Goal: Information Seeking & Learning: Learn about a topic

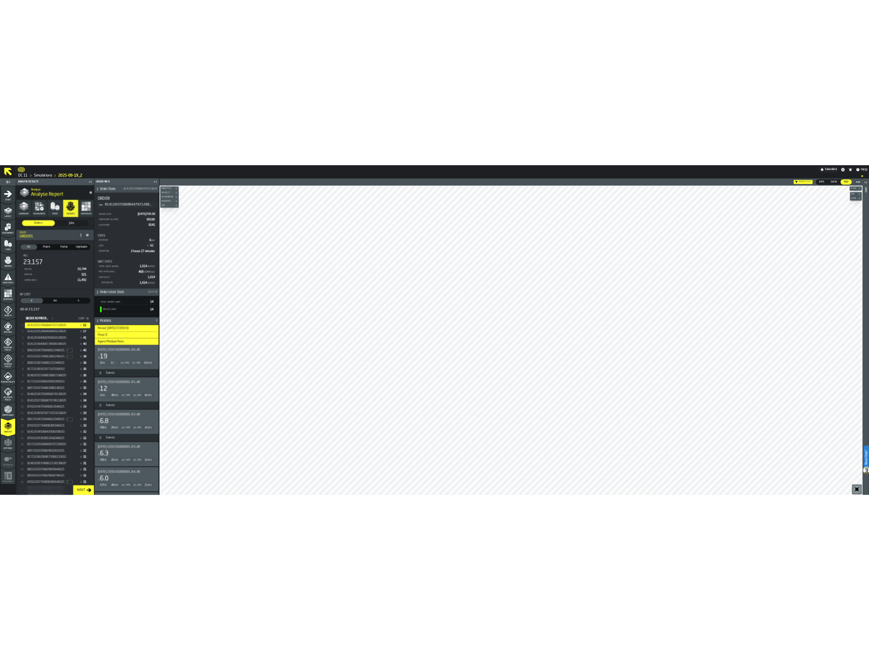
scroll to position [199, 0]
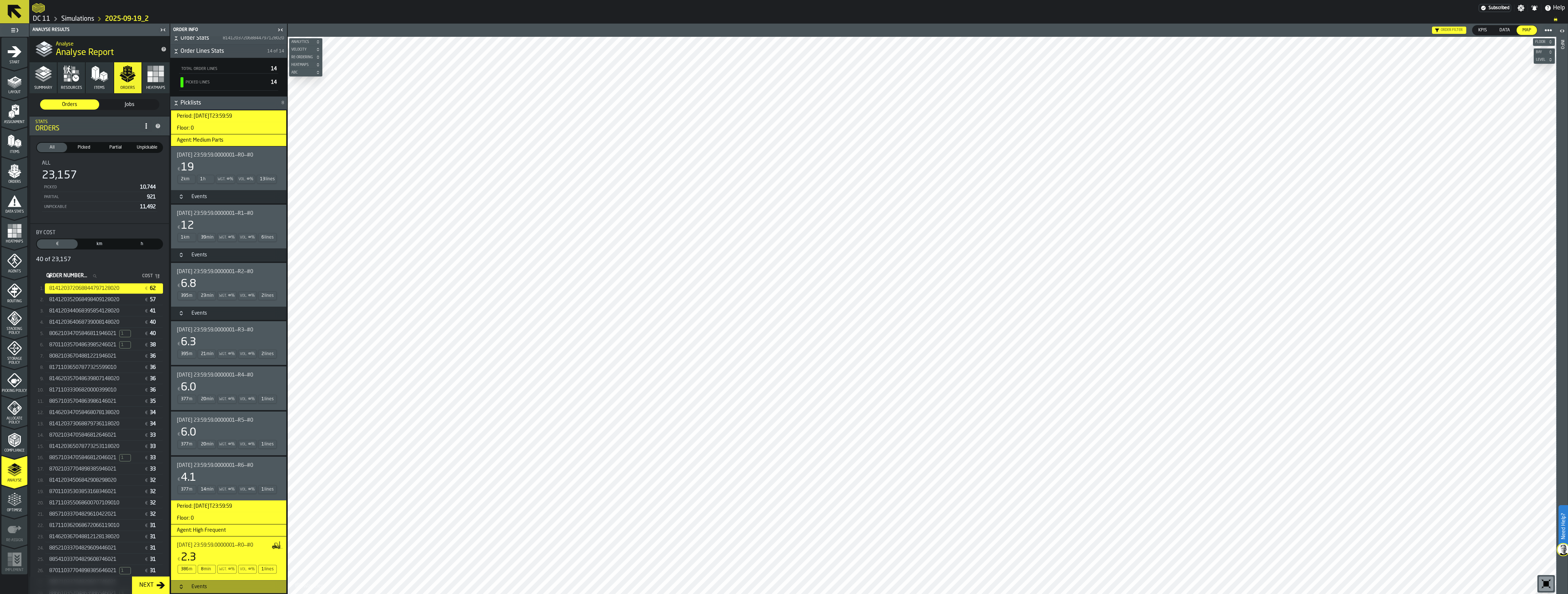
click at [78, 22] on link "Simulations" at bounding box center [77, 19] width 32 height 8
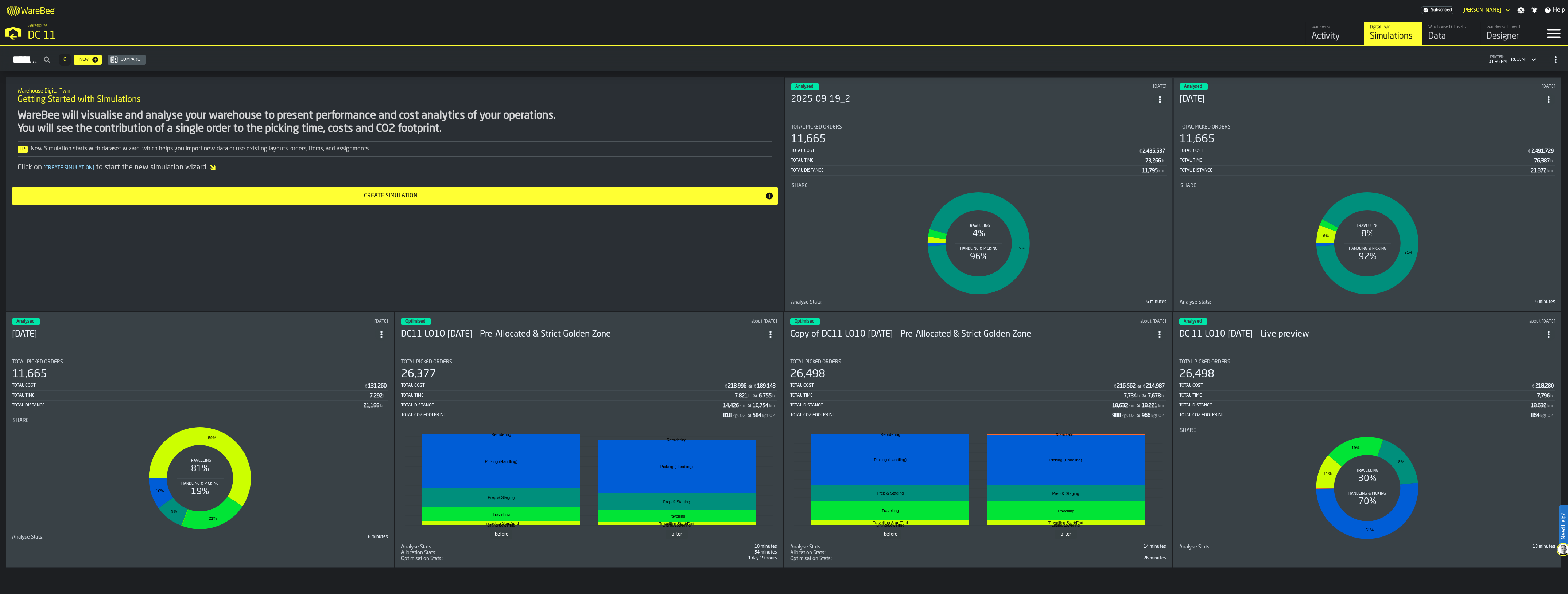
click at [987, 97] on h3 "2025-09-19_2" at bounding box center [972, 99] width 362 height 12
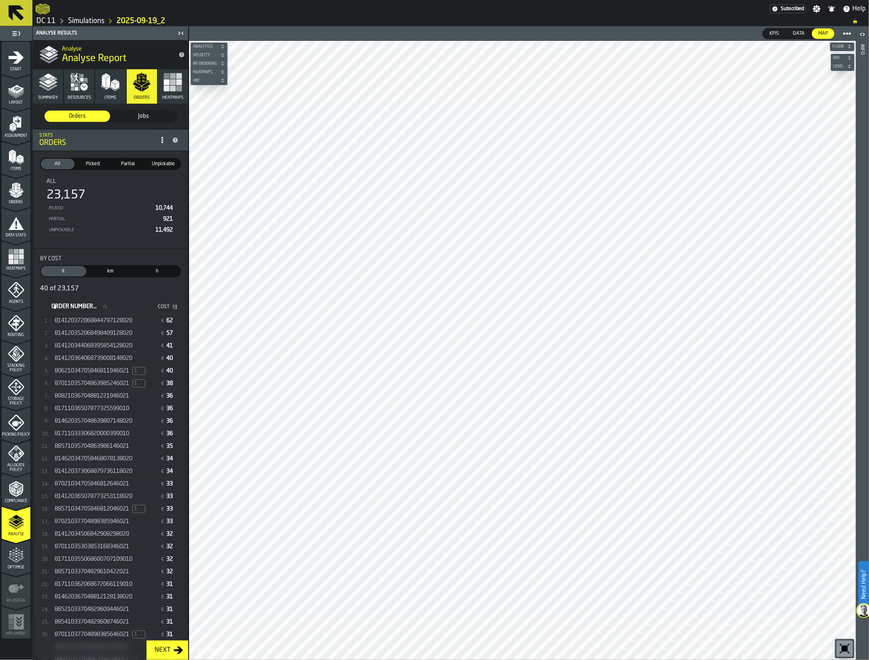
click at [840, 648] on icon "button-toolbar-undefined" at bounding box center [844, 648] width 13 height 13
click at [206, 85] on button "ABC" at bounding box center [209, 81] width 37 height 8
click at [223, 83] on icon "button-" at bounding box center [222, 82] width 2 height 2
click at [838, 70] on button "Level" at bounding box center [842, 66] width 23 height 8
click at [847, 66] on span "button-" at bounding box center [850, 66] width 8 height 5
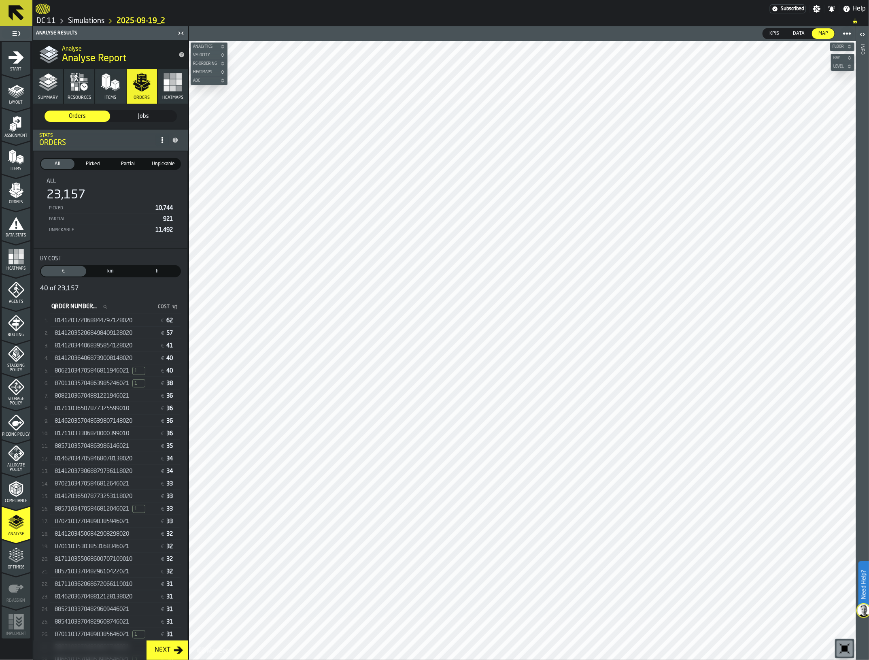
click at [170, 90] on rect "button" at bounding box center [173, 88] width 6 height 6
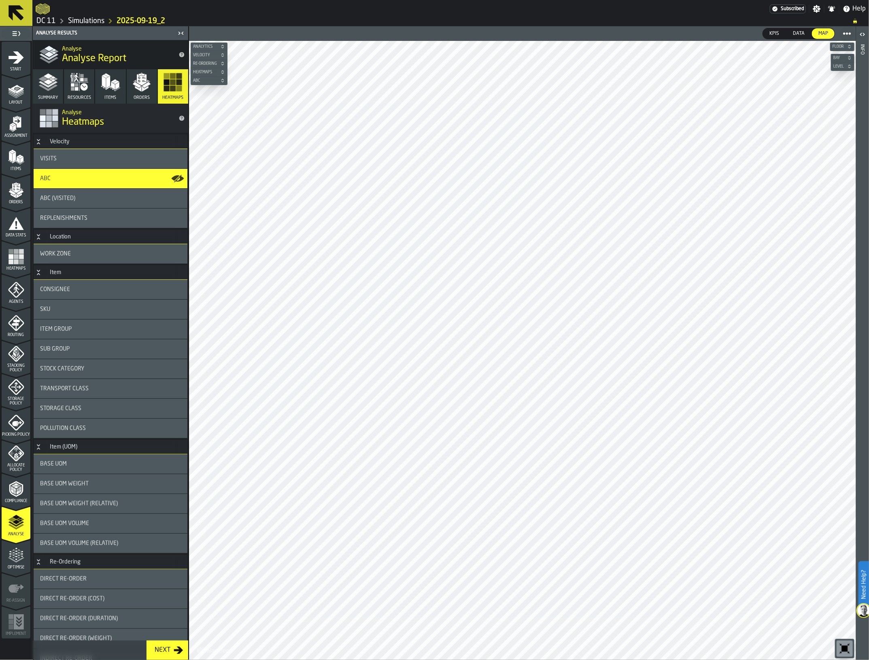
click at [99, 198] on div "ABC (Visited)" at bounding box center [110, 198] width 141 height 6
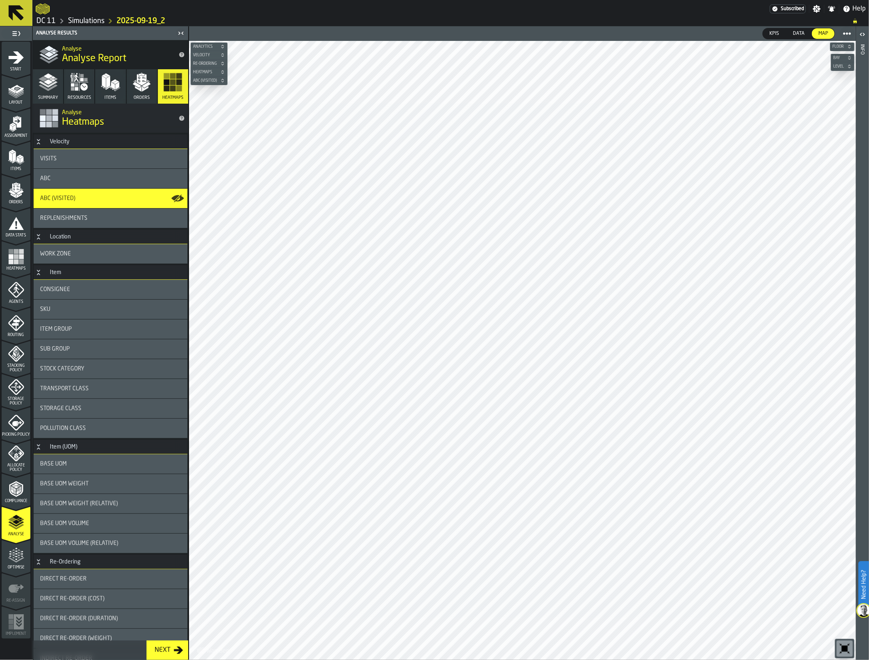
click at [92, 181] on div "ABC" at bounding box center [110, 178] width 141 height 6
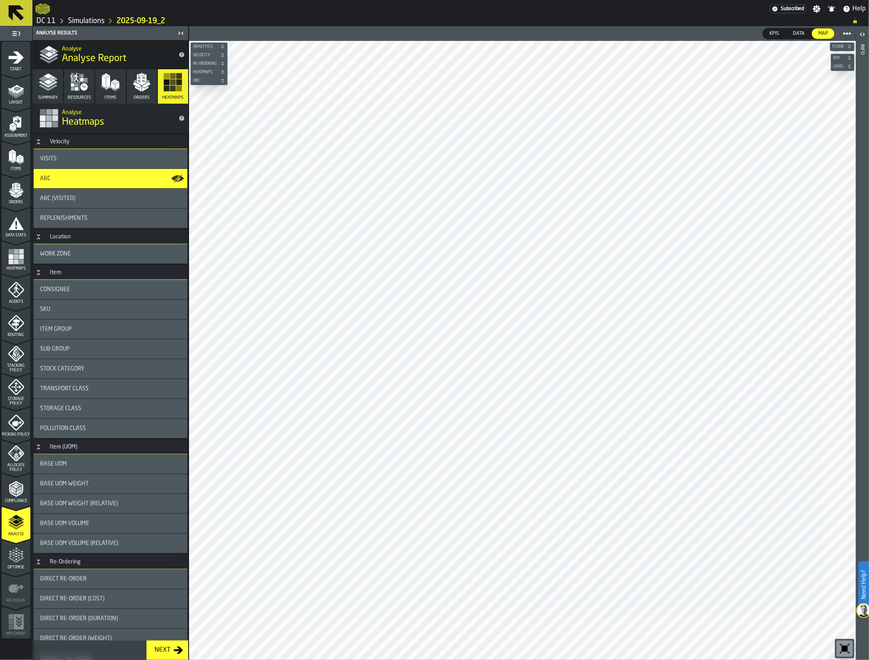
click at [89, 196] on div "ABC (Visited)" at bounding box center [110, 198] width 141 height 6
click at [208, 79] on span "ABC" at bounding box center [204, 81] width 27 height 4
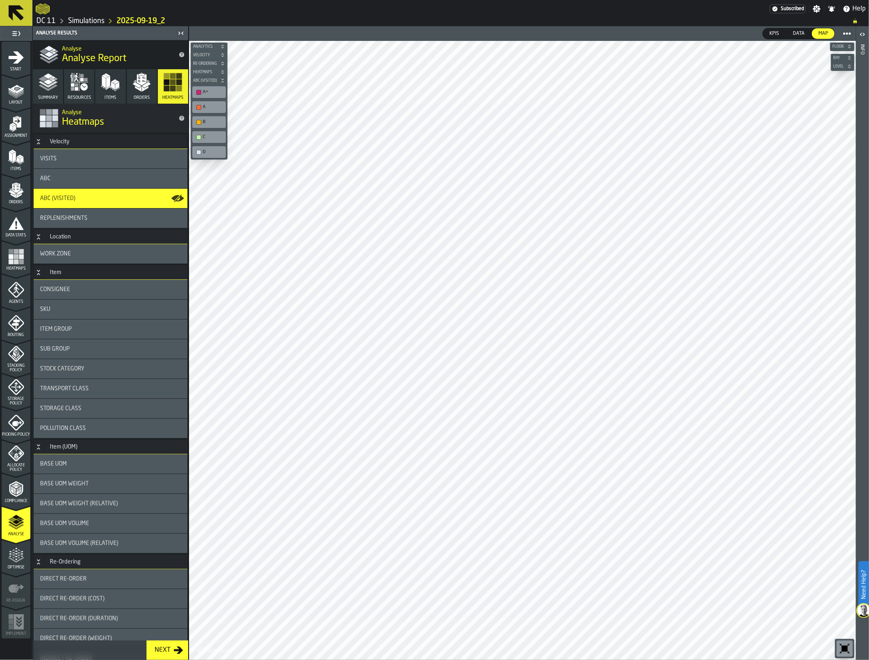
click at [120, 179] on div "ABC" at bounding box center [110, 178] width 141 height 6
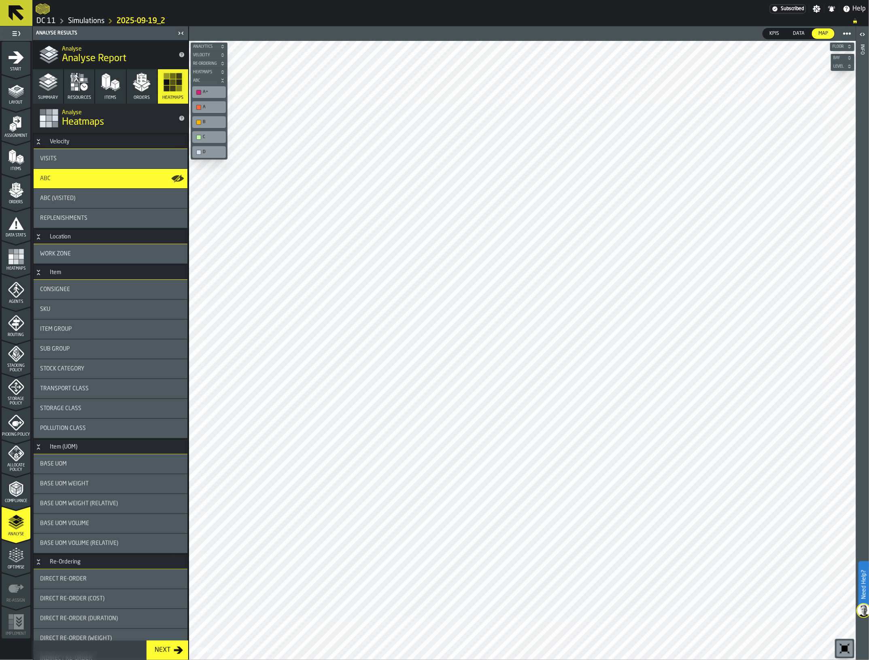
click at [206, 83] on span "ABC" at bounding box center [204, 81] width 27 height 4
click at [208, 70] on button "Heatmaps" at bounding box center [209, 72] width 37 height 8
click at [221, 88] on circle "button-toolbar-undefined" at bounding box center [223, 89] width 6 height 6
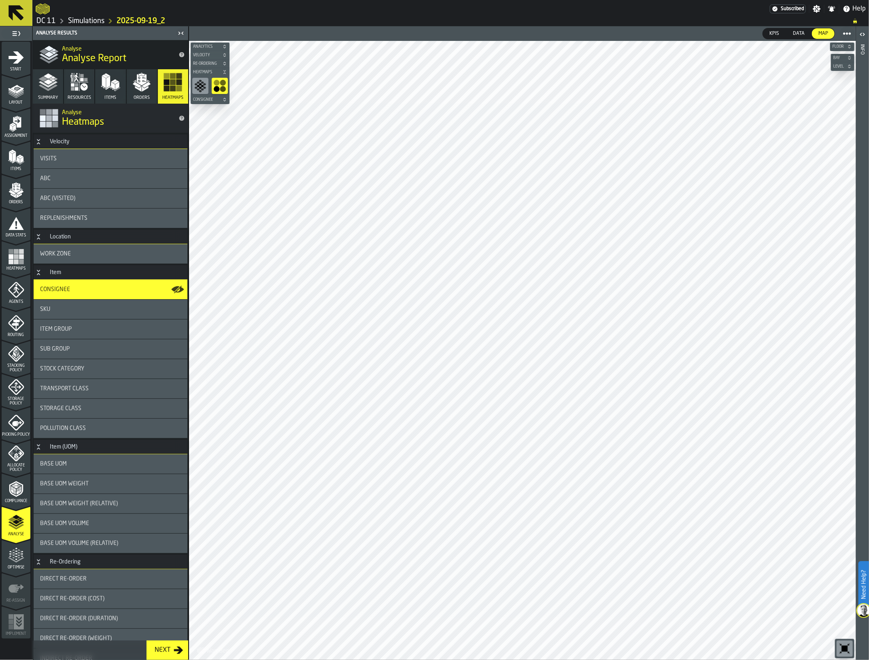
click at [220, 89] on icon "button-toolbar-undefined" at bounding box center [219, 85] width 13 height 13
click at [200, 80] on icon "button-toolbar-undefined" at bounding box center [200, 85] width 13 height 13
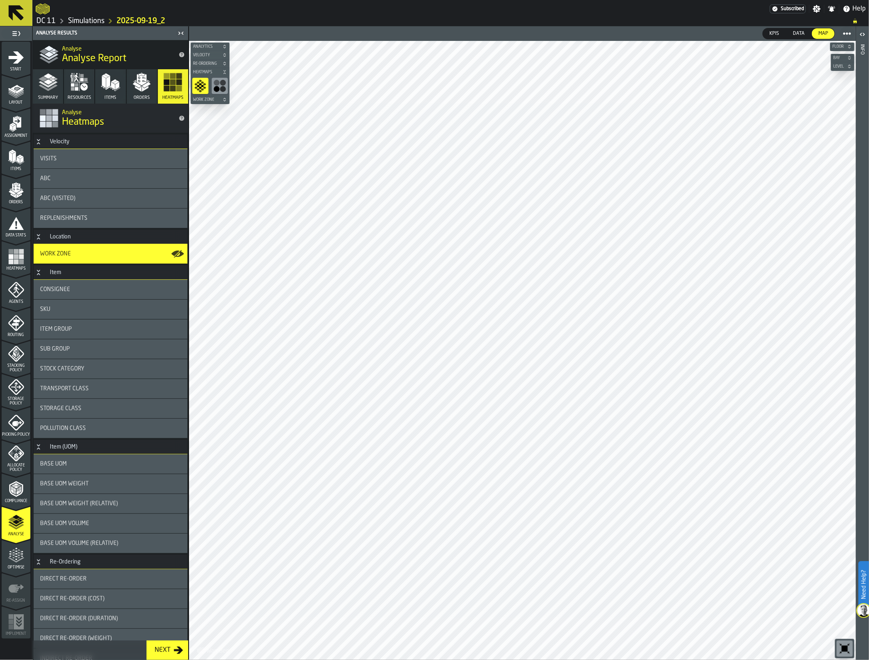
click at [205, 100] on span "Work Zone" at bounding box center [205, 100] width 29 height 4
click at [217, 98] on span "Work Zone" at bounding box center [205, 100] width 29 height 4
click at [90, 179] on div "ABC" at bounding box center [110, 178] width 141 height 6
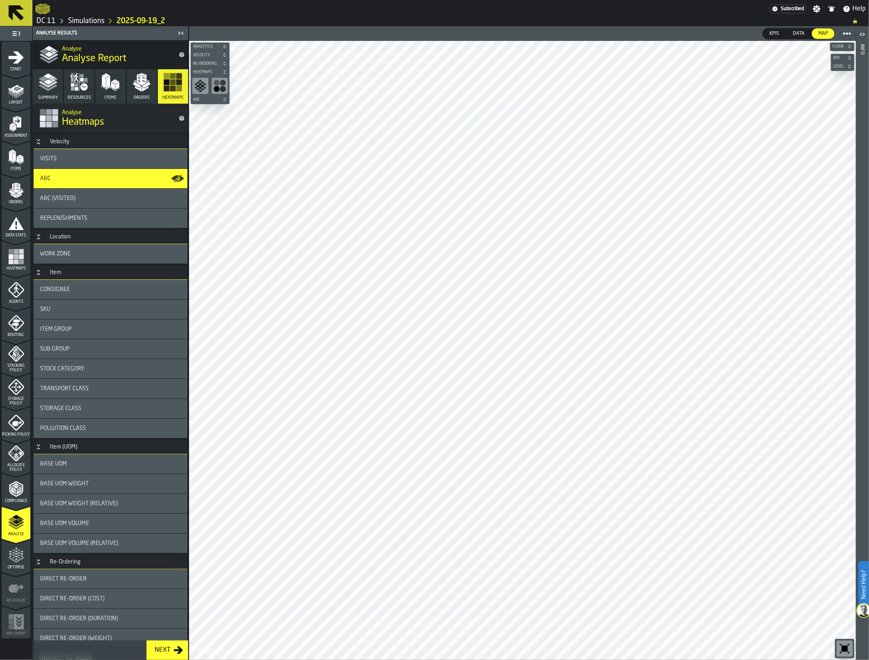
click at [219, 71] on span "Heatmaps" at bounding box center [205, 72] width 29 height 4
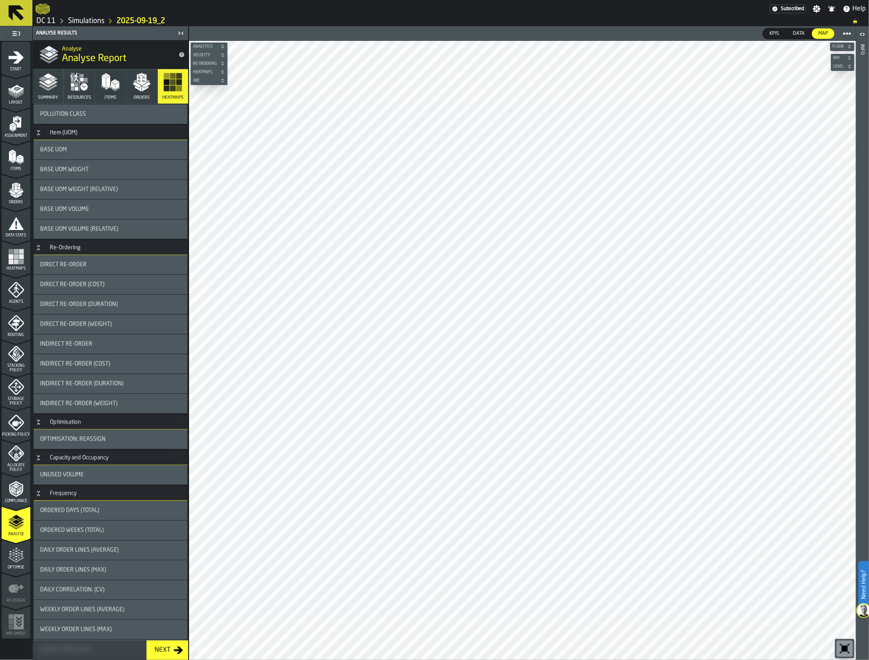
scroll to position [373, 0]
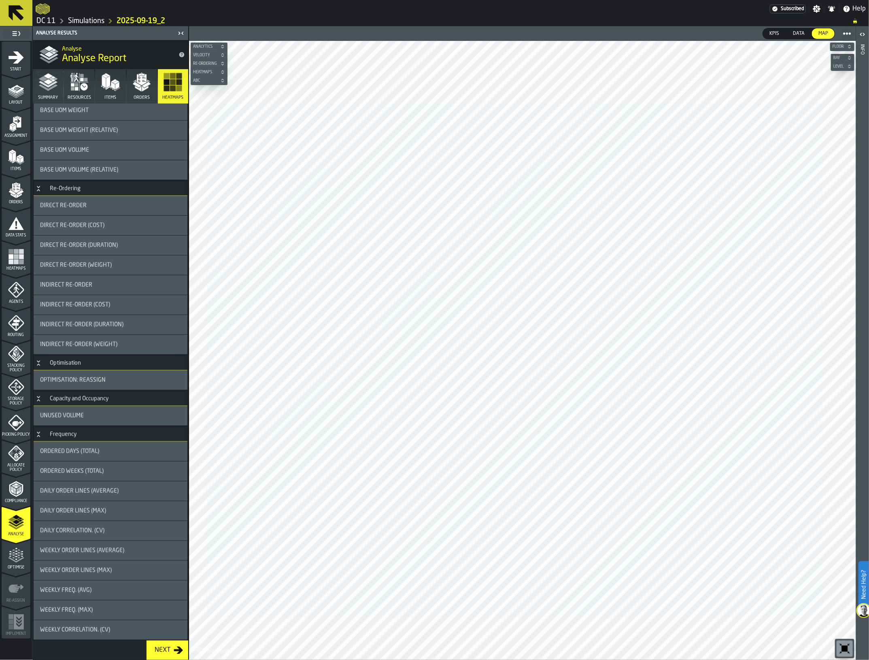
click at [17, 560] on icon "menu Optimise" at bounding box center [16, 555] width 16 height 16
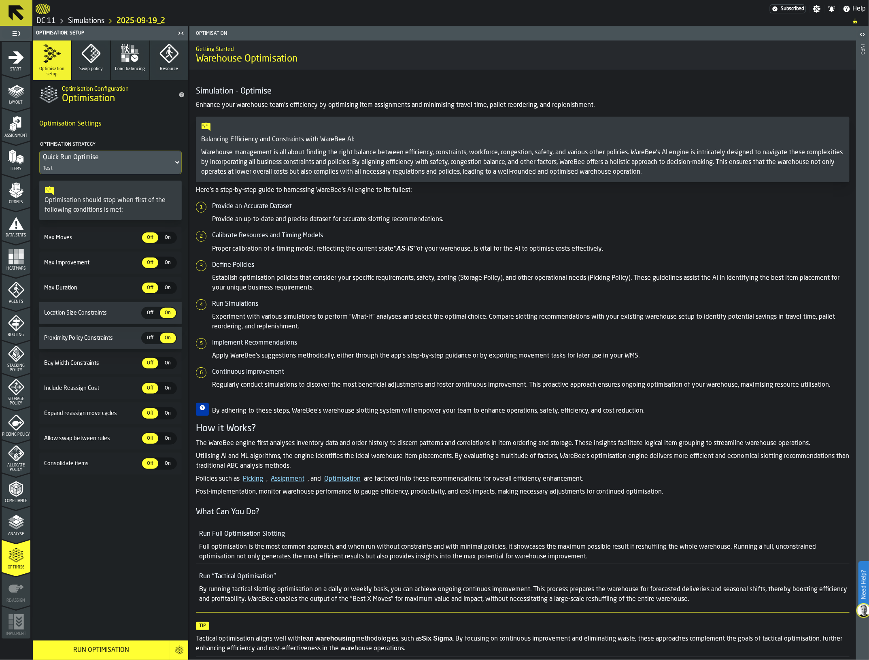
click at [15, 533] on span "Analyse" at bounding box center [16, 534] width 29 height 4
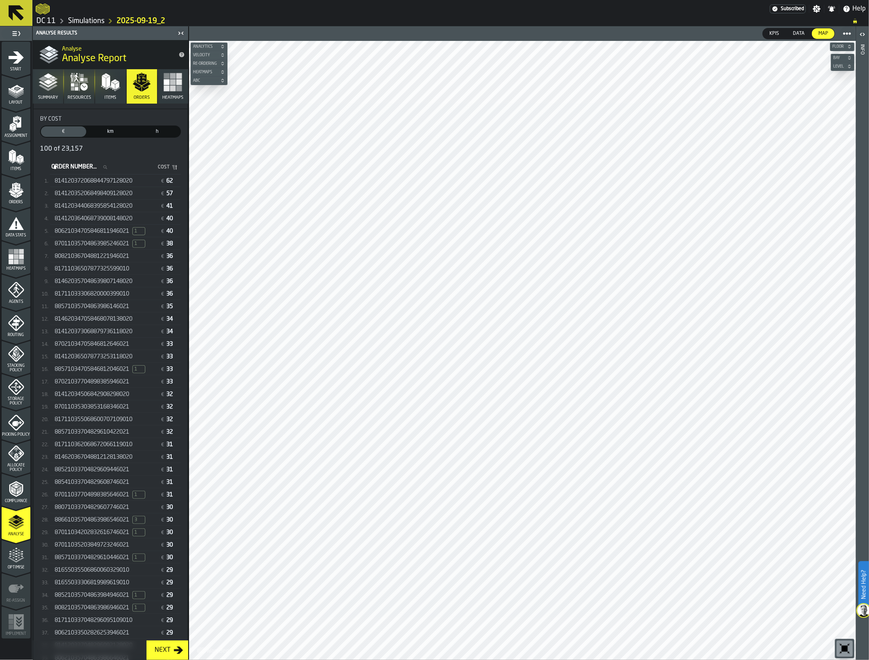
scroll to position [0, 0]
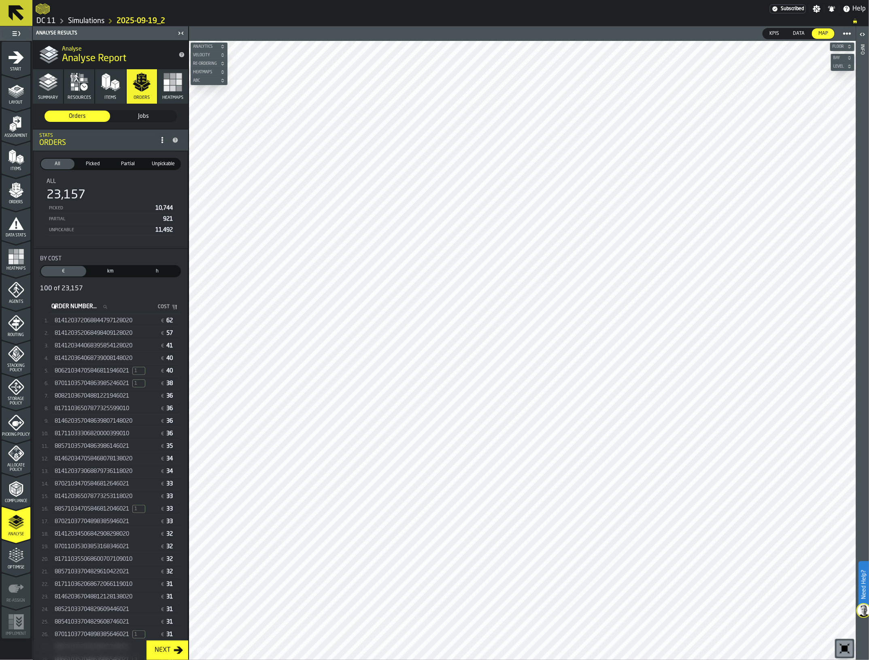
click at [101, 318] on span "814120372068844797128020" at bounding box center [94, 320] width 78 height 6
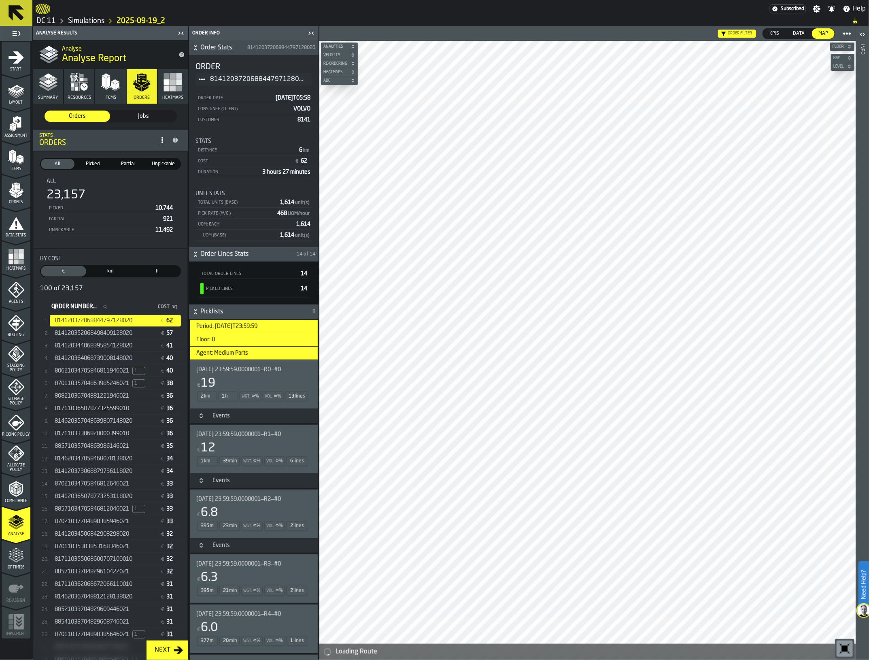
click at [847, 648] on icon "button-toolbar-undefined" at bounding box center [845, 649] width 6 height 6
click at [246, 375] on div "[DATE] 23:59:59.0000001—R0—#0 € 19 2 km 1 h Wgt. ∞ % Vol. ∞ % 13 lines" at bounding box center [252, 384] width 112 height 36
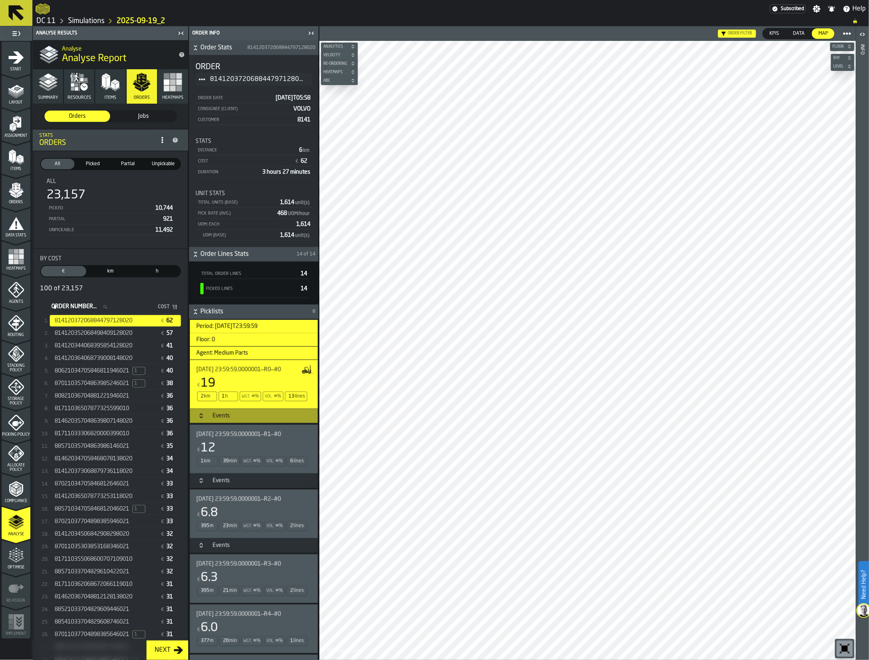
click at [252, 440] on div "[DATE] 23:59:59.0000001—R1—#0 € 12 1 km 39 min Wgt. ∞ % Vol. ∞ % 6 lines" at bounding box center [252, 449] width 112 height 36
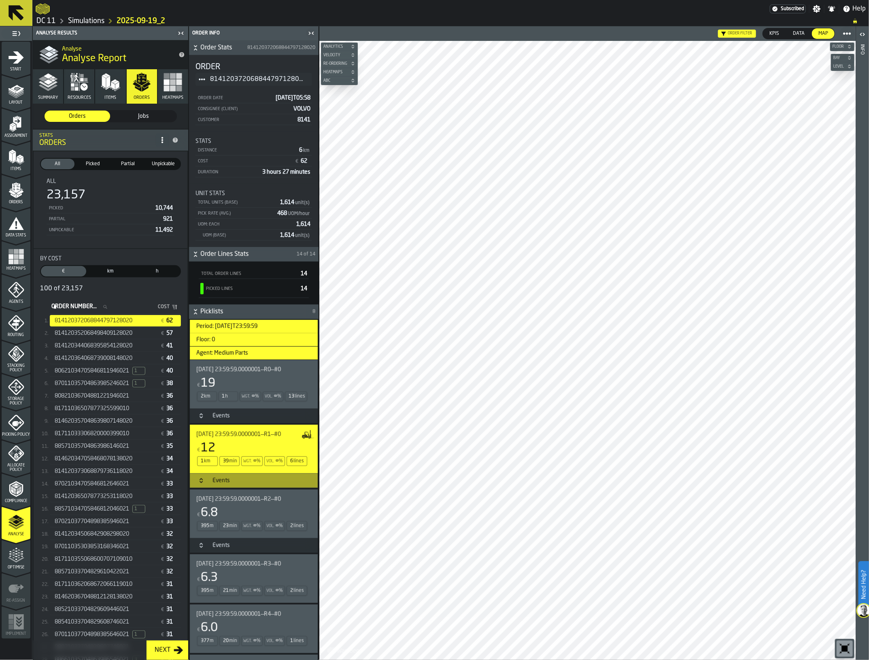
click at [266, 372] on span "[DATE] 23:59:59.0000001—R0—#0" at bounding box center [238, 369] width 85 height 6
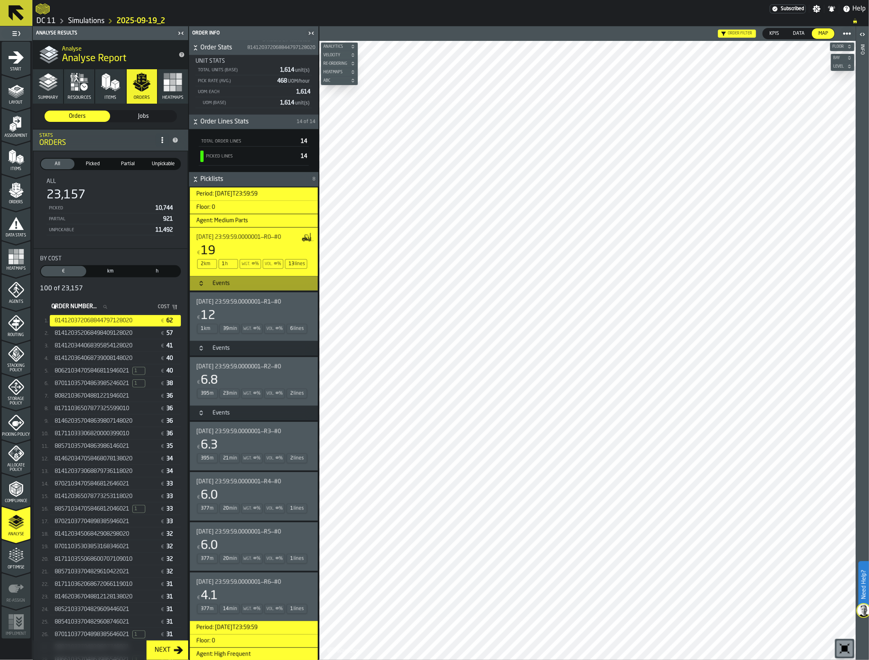
scroll to position [199, 0]
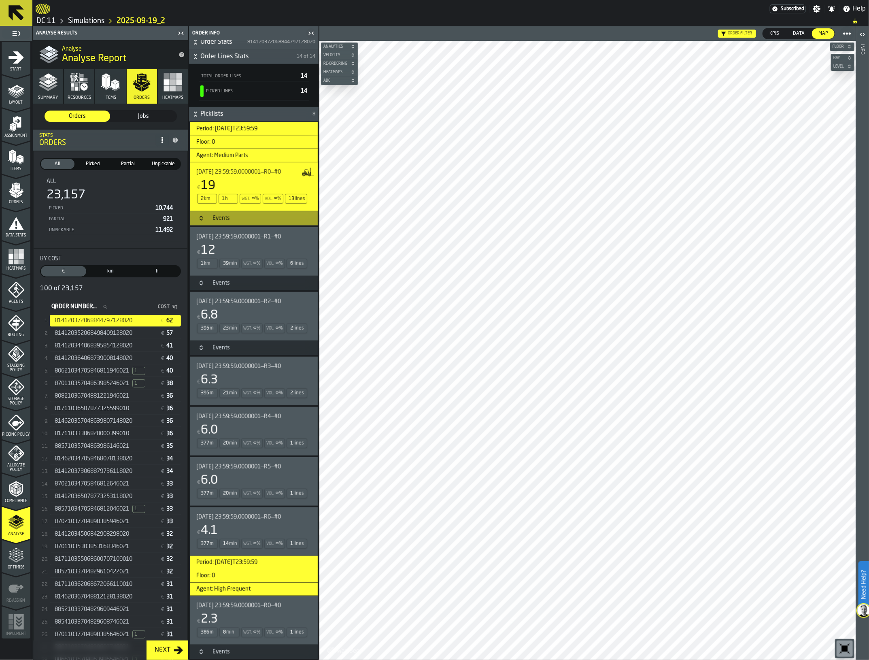
click at [210, 219] on div "Events" at bounding box center [221, 218] width 27 height 6
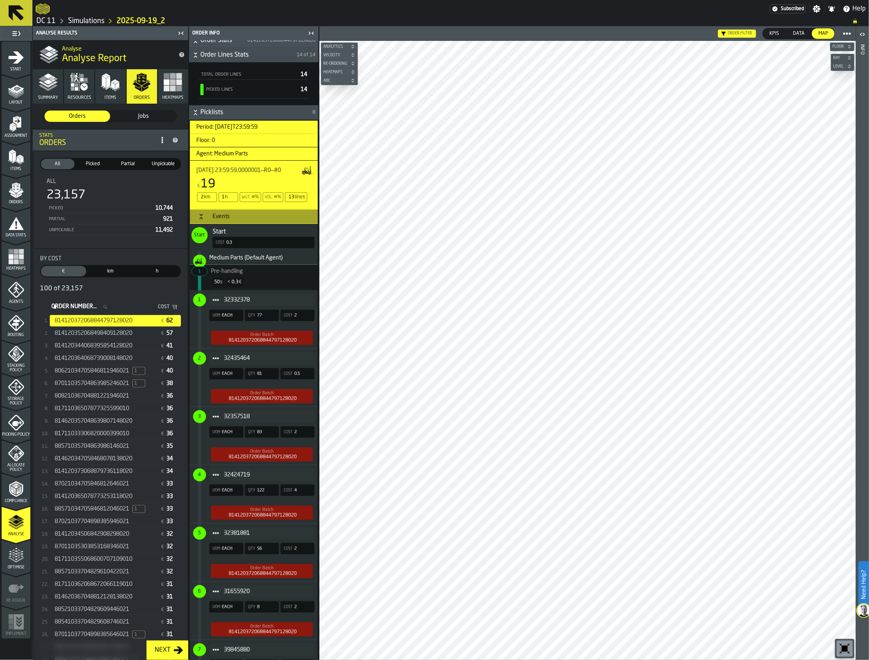
click at [266, 308] on div "32332378 UOM EACH Qty 77 Cost 2 Order Batch 814120372068844797128020" at bounding box center [252, 319] width 125 height 58
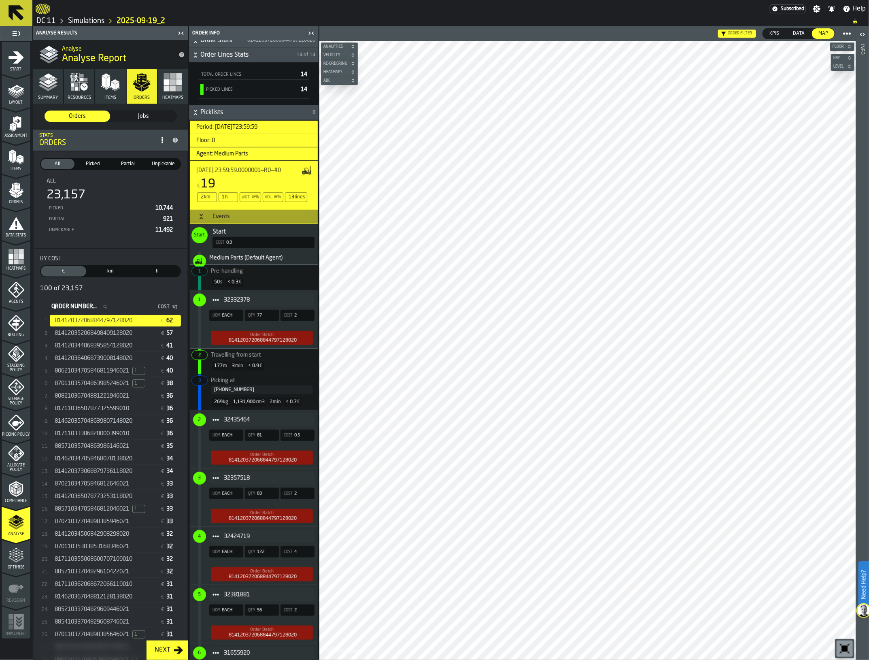
click at [242, 217] on h3 "Events" at bounding box center [254, 216] width 128 height 15
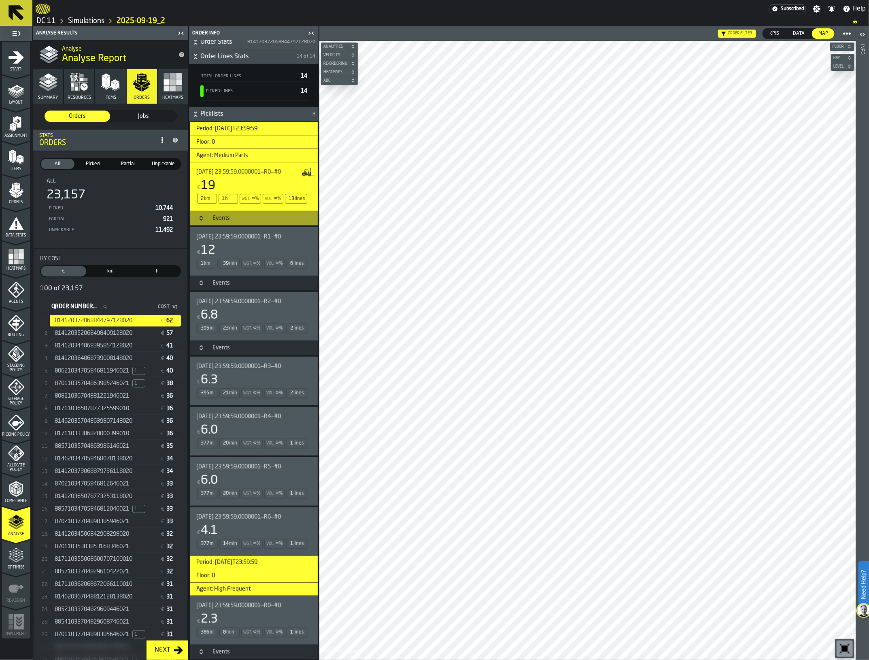
click at [242, 217] on h3 "Events" at bounding box center [254, 218] width 128 height 15
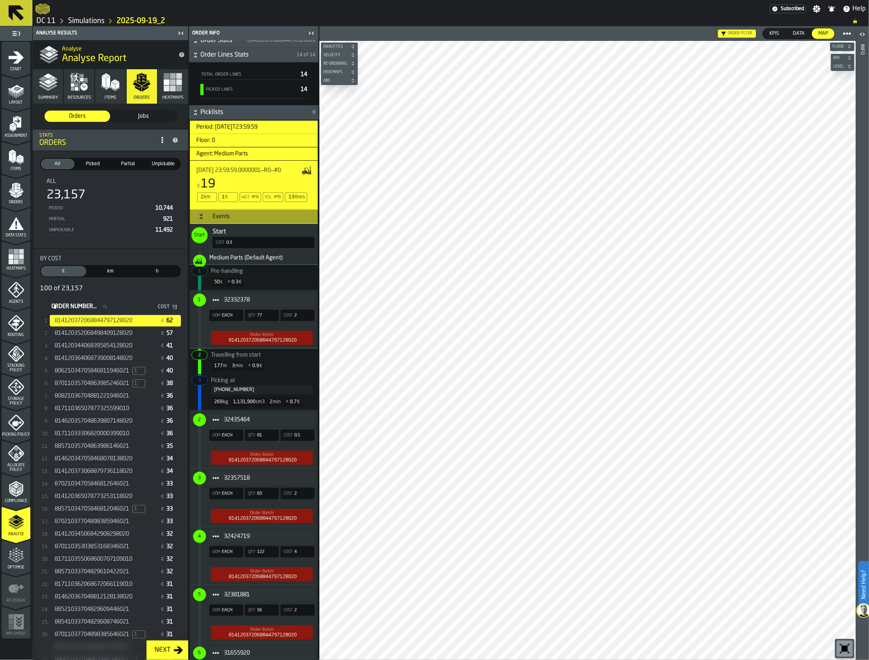
click at [242, 217] on h3 "Events" at bounding box center [254, 216] width 128 height 15
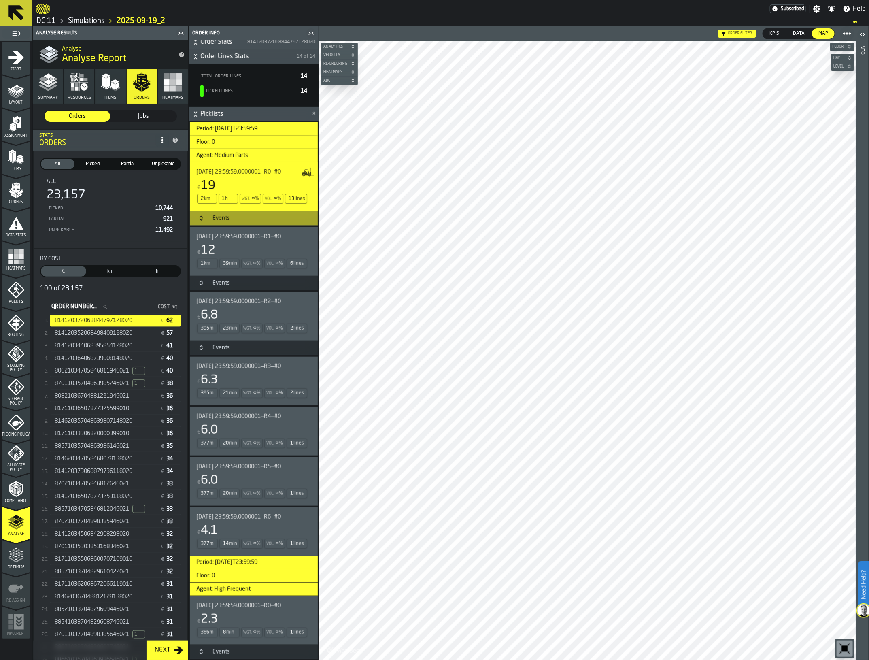
click at [217, 217] on div "Events" at bounding box center [221, 218] width 27 height 6
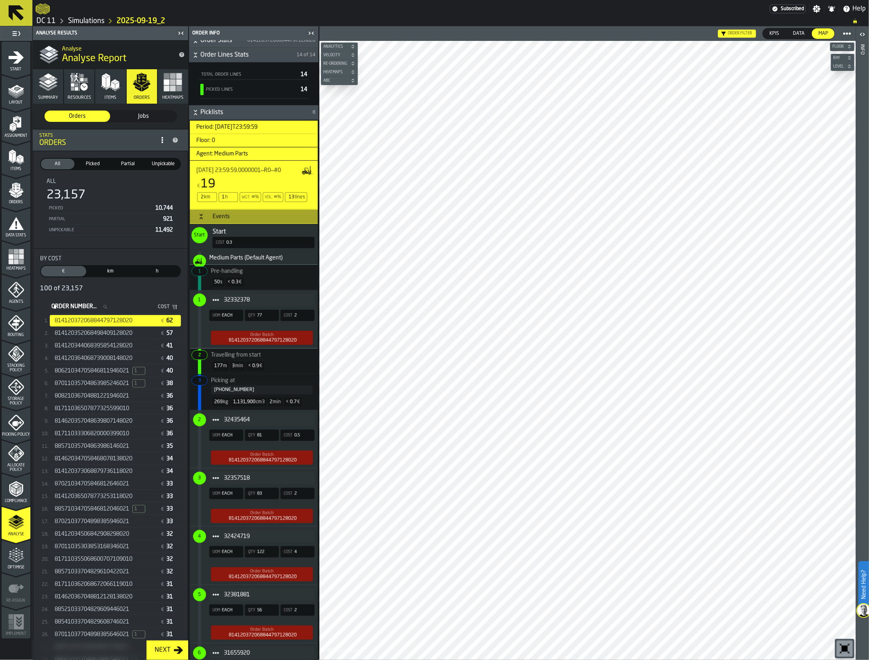
click at [238, 298] on span "32332378" at bounding box center [266, 300] width 84 height 6
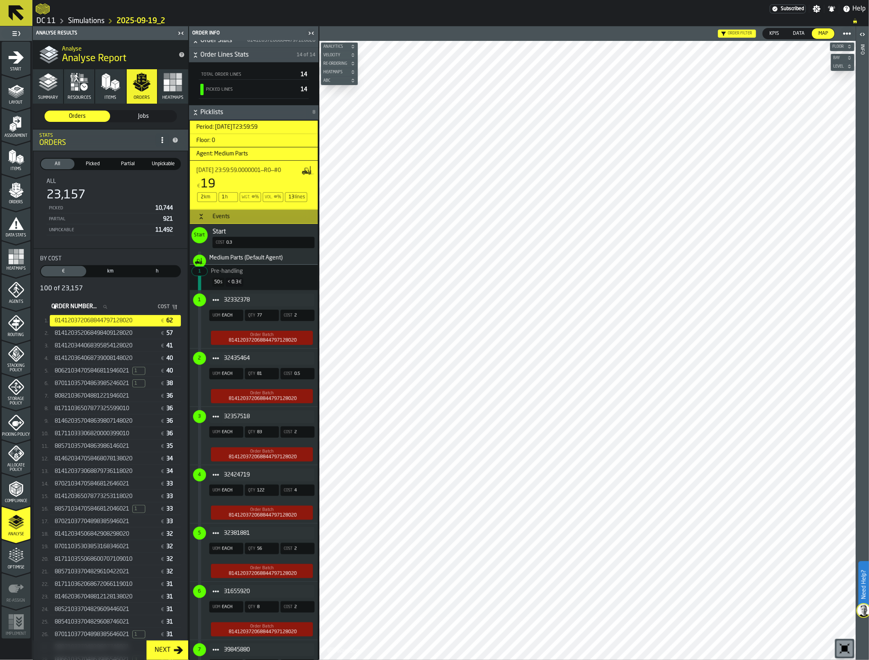
click at [238, 298] on span "32332378" at bounding box center [266, 300] width 84 height 6
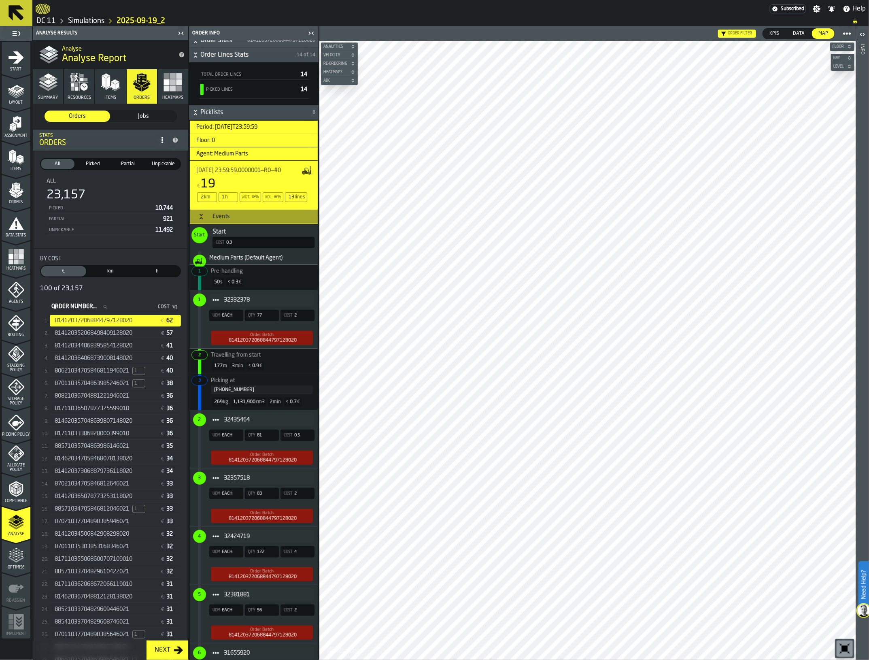
click at [251, 298] on div "32332378" at bounding box center [261, 300] width 105 height 13
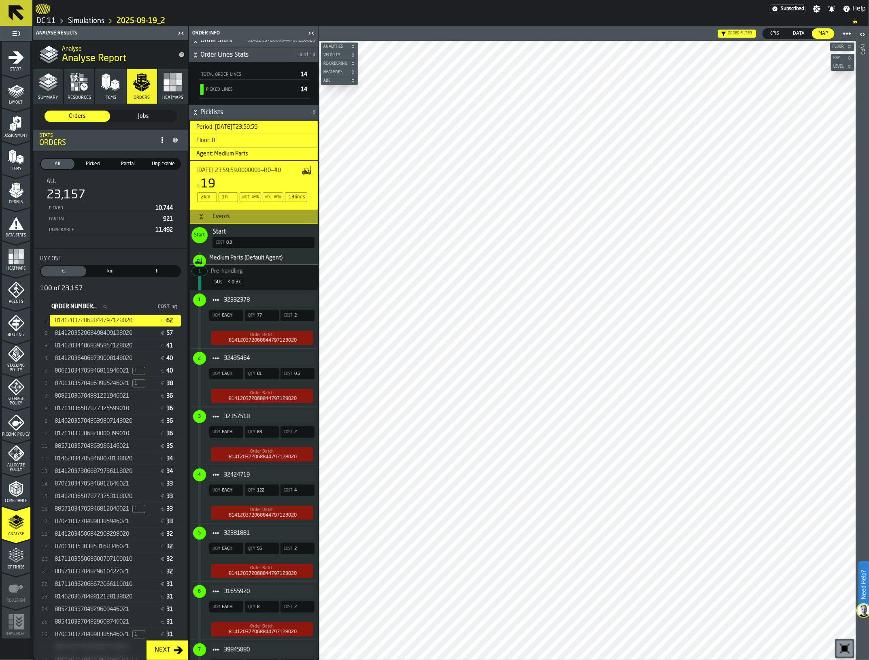
click at [260, 296] on div "32332378" at bounding box center [261, 300] width 105 height 13
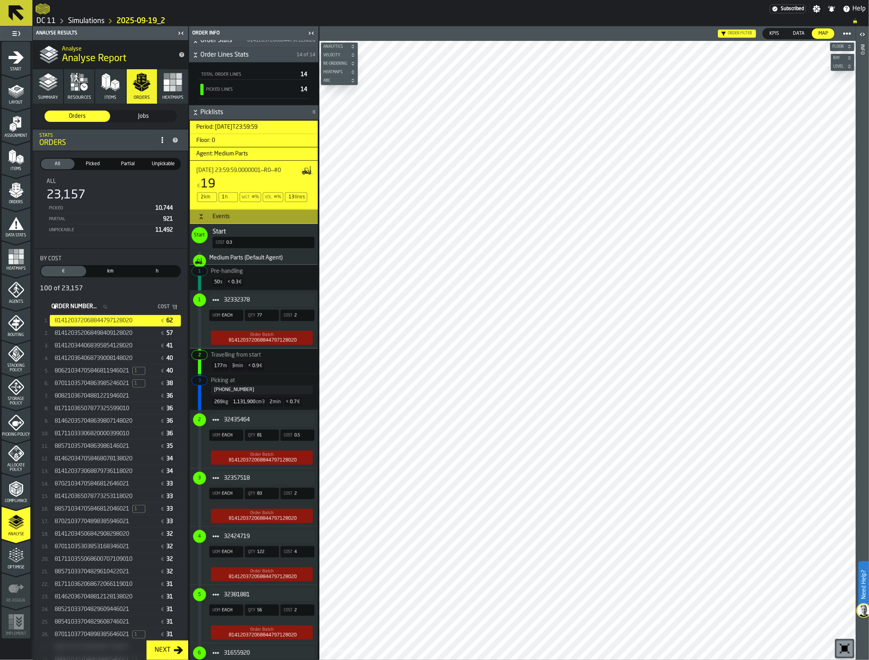
click at [260, 296] on div "32332378" at bounding box center [261, 300] width 105 height 13
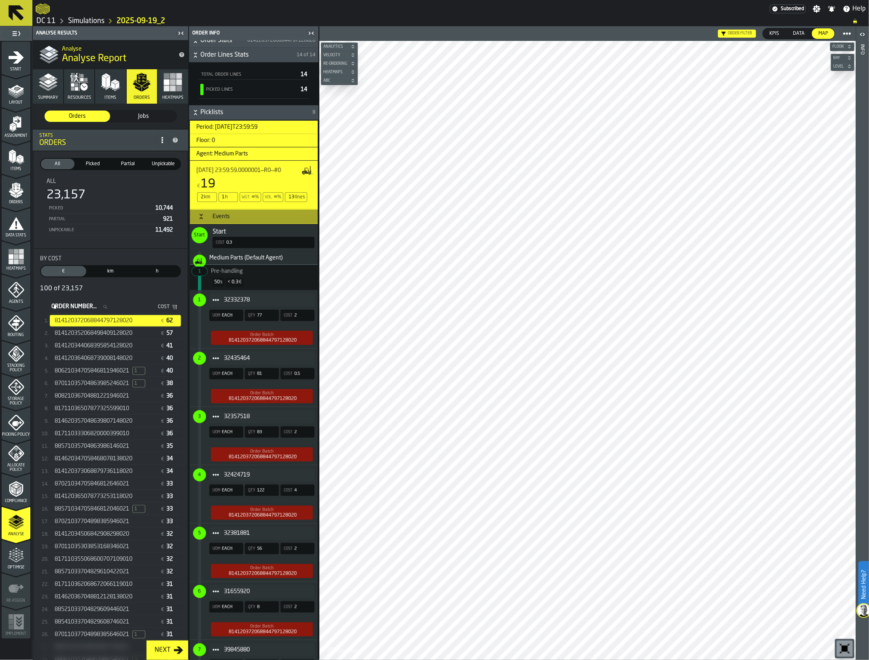
click at [280, 340] on div "814120372068844797128020" at bounding box center [263, 341] width 68 height 6
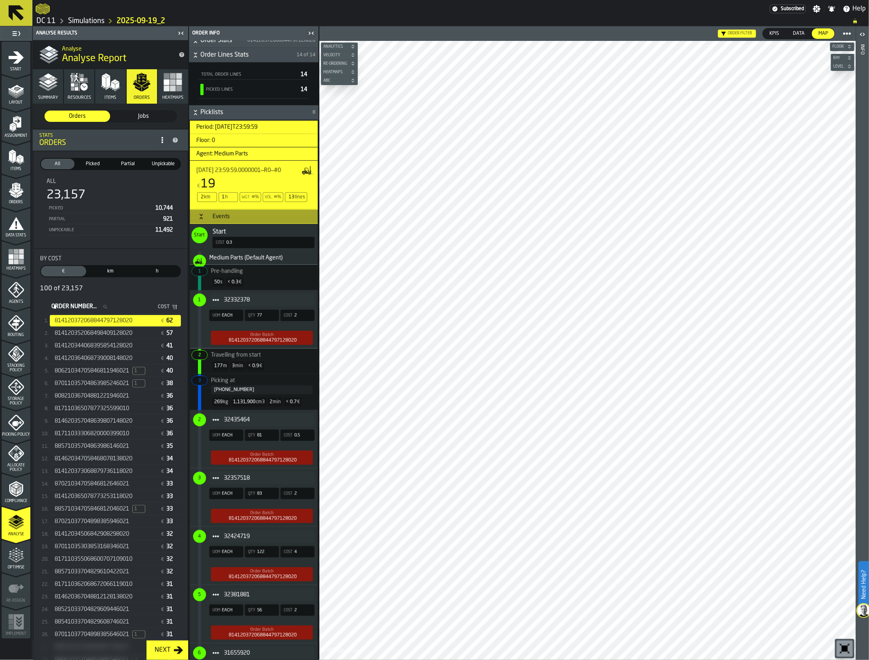
click at [280, 340] on div "814120372068844797128020" at bounding box center [263, 341] width 68 height 6
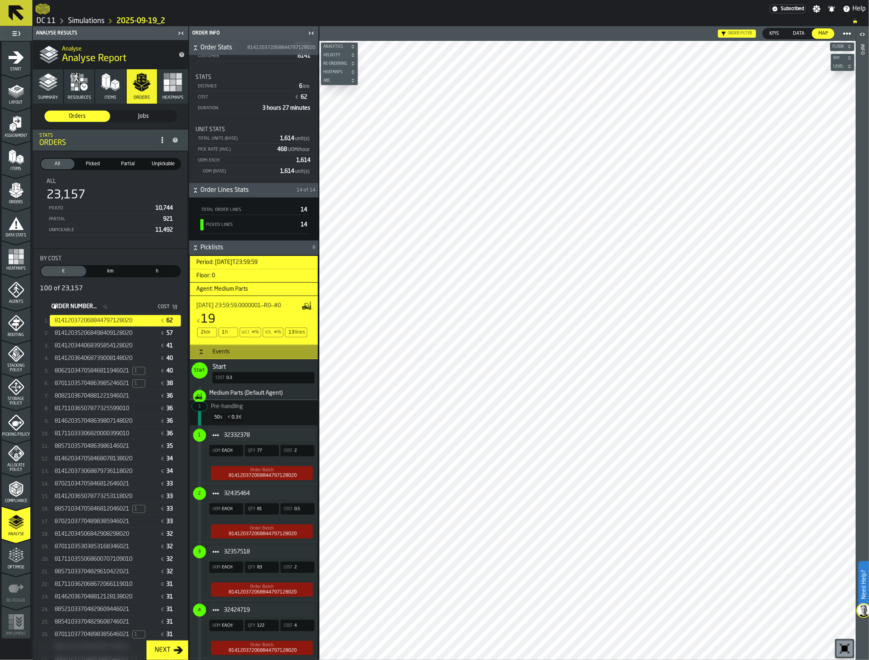
scroll to position [47, 0]
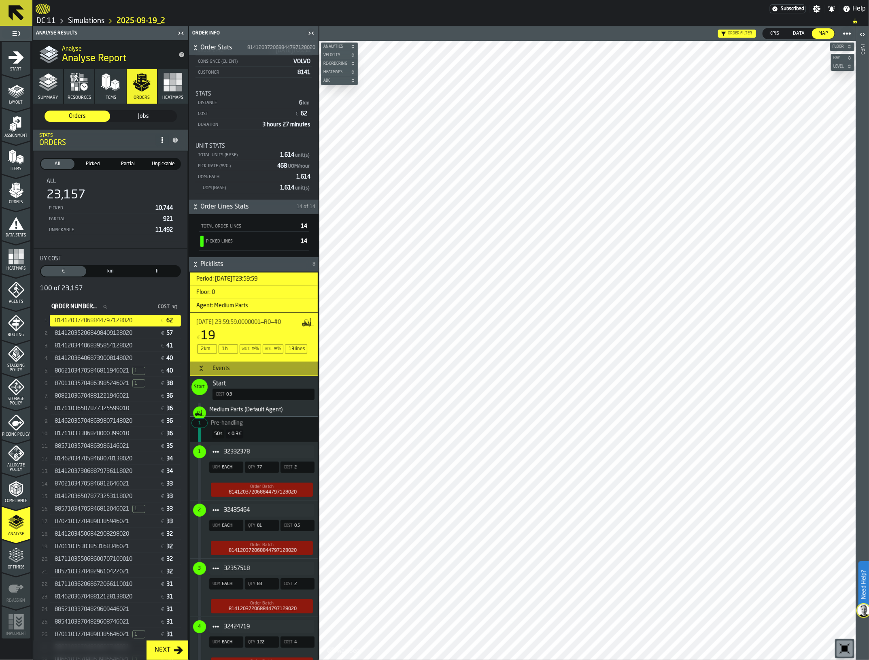
click at [280, 507] on main "1 Start 1.1 Layout 1.2 Assignment 1.3 Items 1.4 Orders 1.5 Data Stats 1.6 Heatm…" at bounding box center [434, 343] width 869 height 634
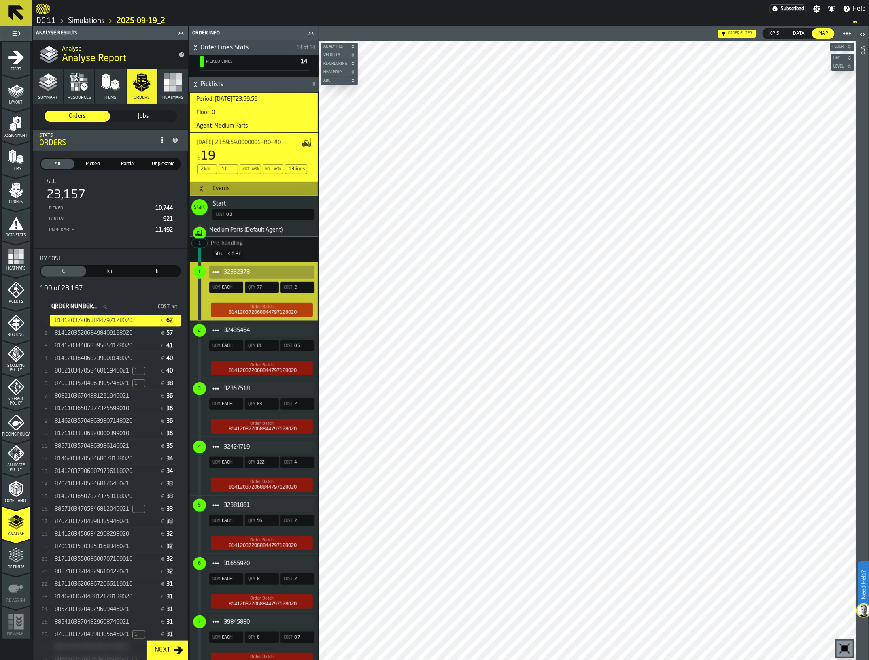
scroll to position [228, 0]
click at [237, 328] on span "32435464" at bounding box center [266, 330] width 84 height 6
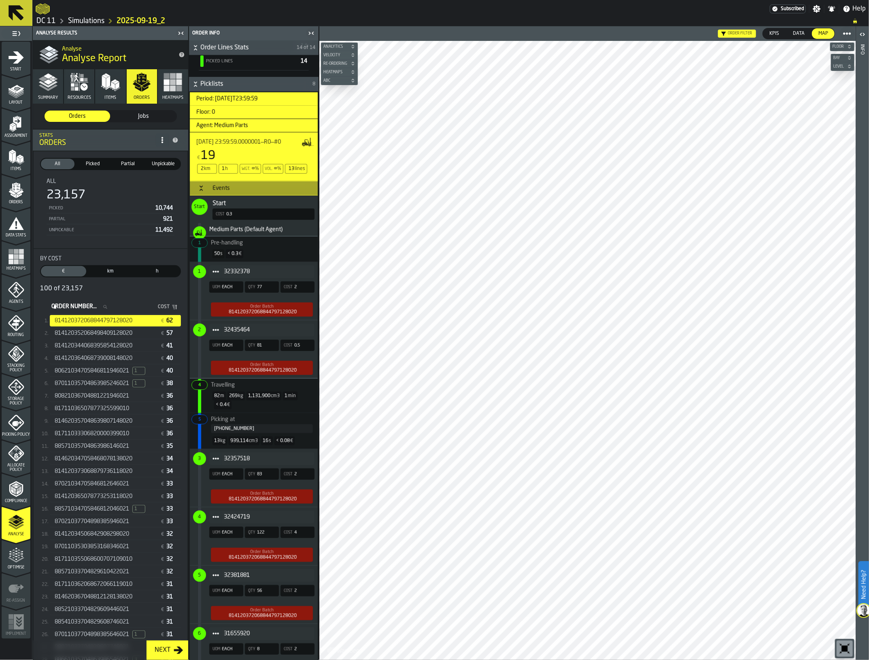
click at [240, 331] on span "32435464" at bounding box center [266, 330] width 84 height 6
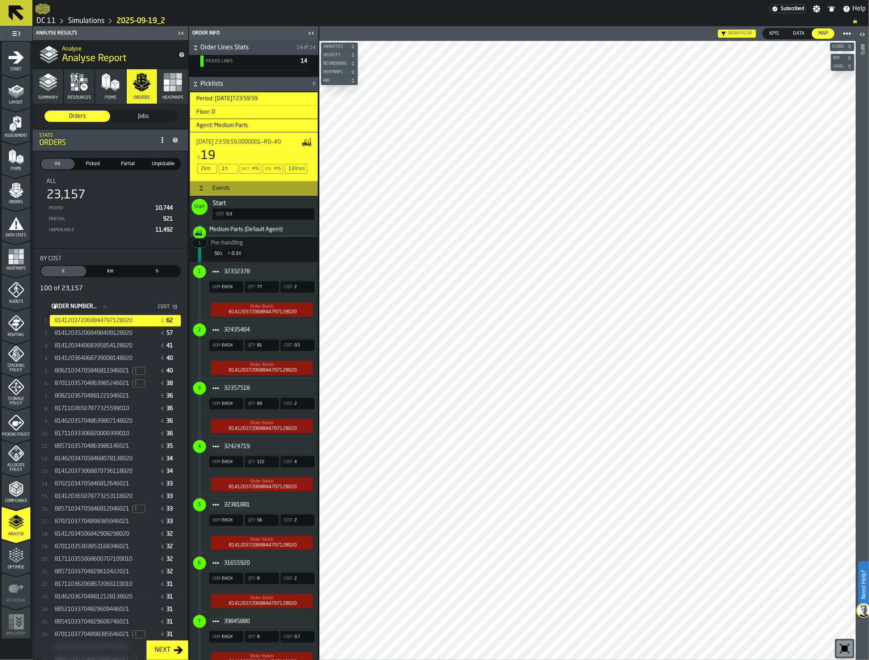
click at [239, 272] on span "32332378" at bounding box center [266, 271] width 84 height 6
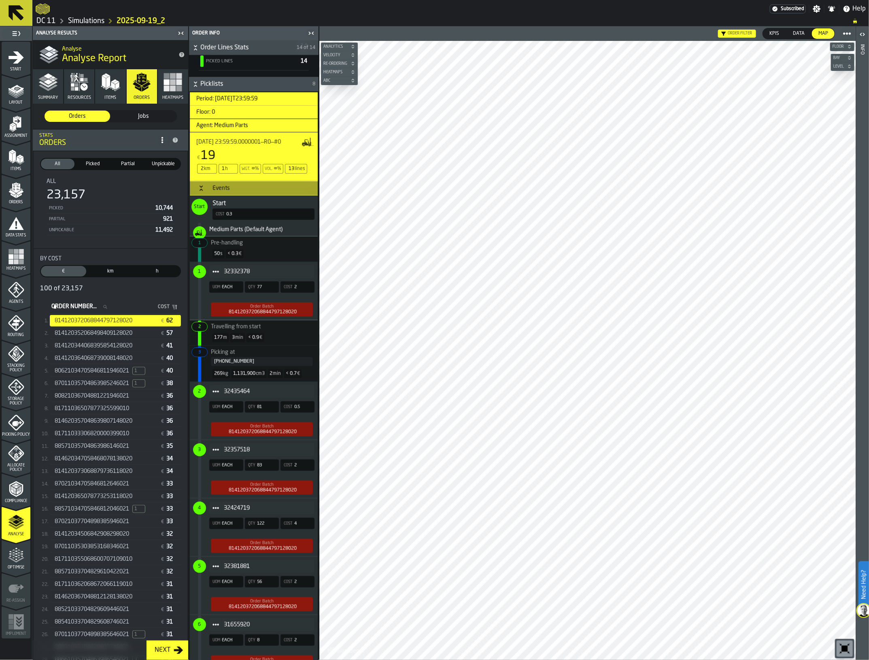
click at [239, 272] on span "32332378" at bounding box center [266, 271] width 84 height 6
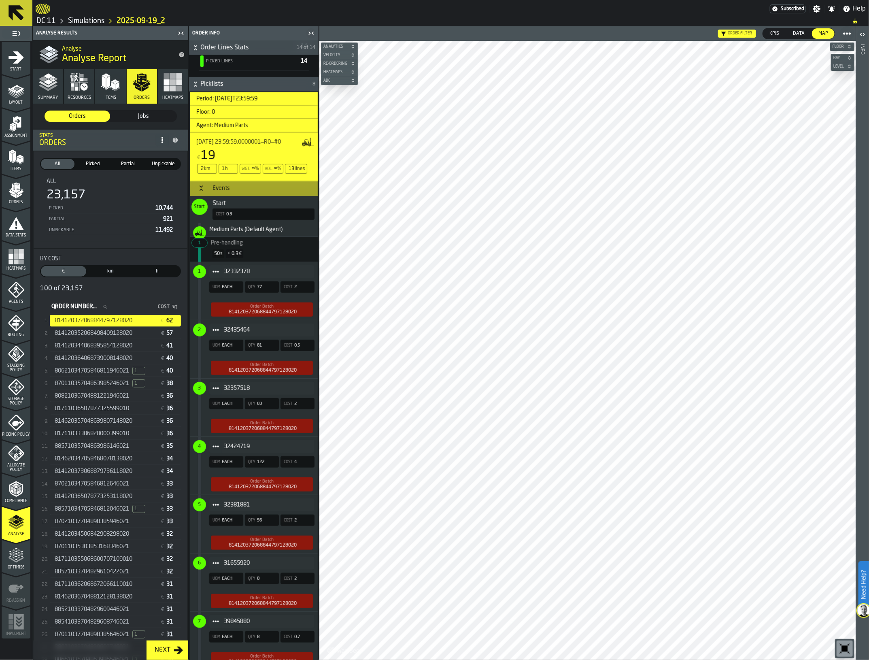
click at [239, 272] on span "32332378" at bounding box center [266, 271] width 84 height 6
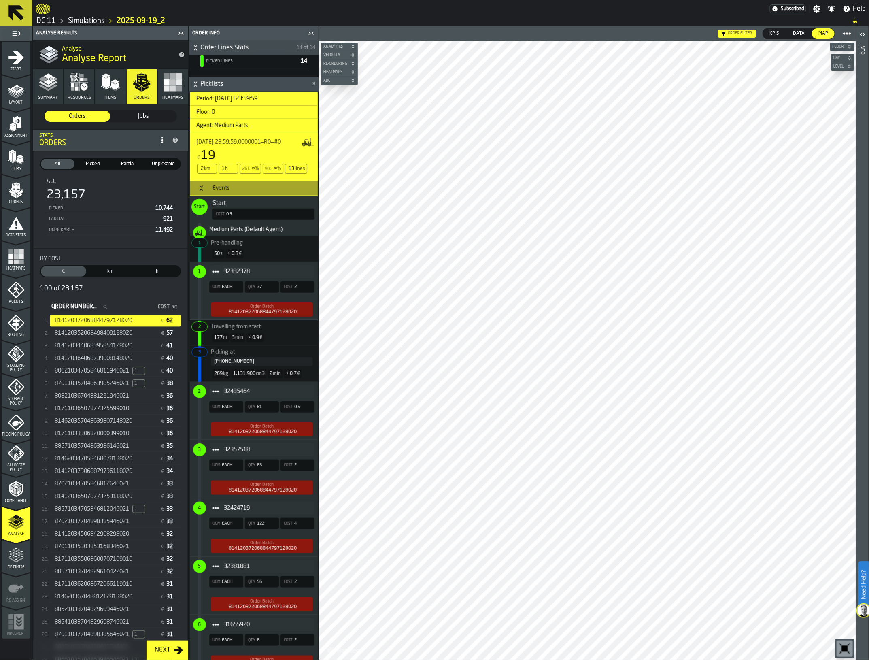
click at [239, 272] on span "32332378" at bounding box center [266, 271] width 84 height 6
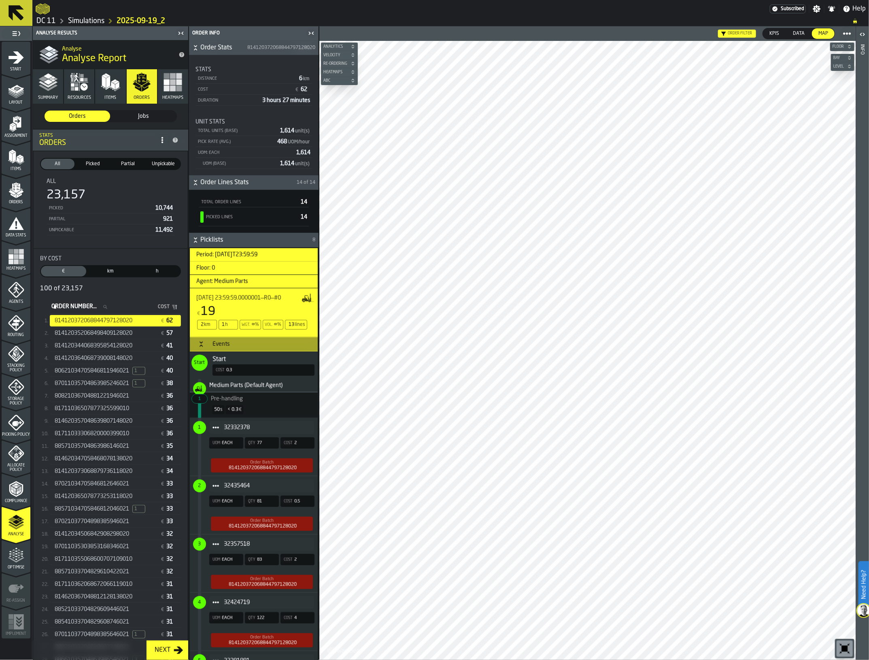
scroll to position [0, 0]
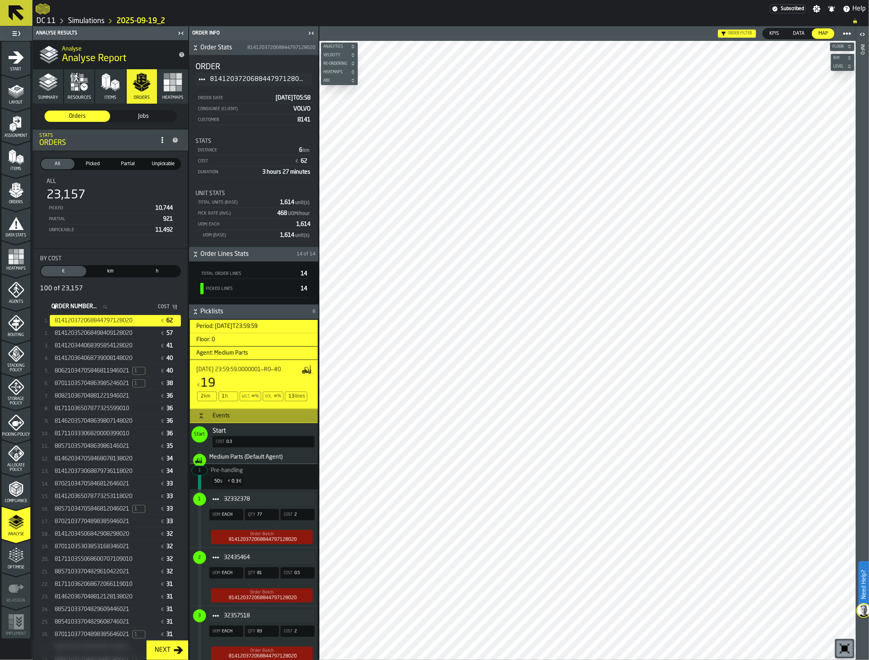
click at [281, 78] on span "814120372068844797128020" at bounding box center [258, 79] width 96 height 10
click at [200, 78] on icon "Title" at bounding box center [202, 79] width 6 height 6
click at [272, 45] on span "814120372068844797128020" at bounding box center [281, 48] width 68 height 6
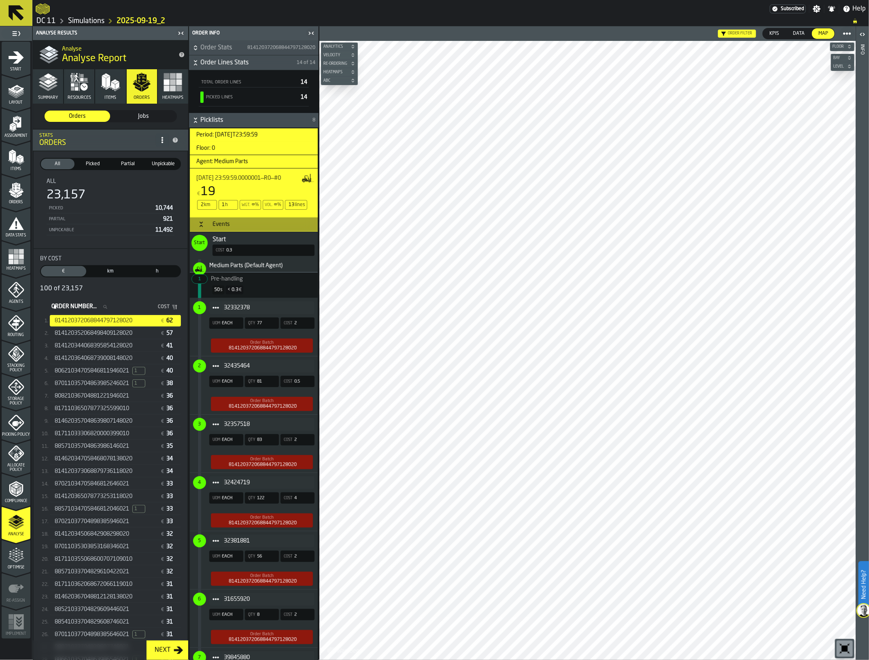
drag, startPoint x: 243, startPoint y: 47, endPoint x: 308, endPoint y: 45, distance: 64.8
click at [308, 45] on span "814120372068844797128020" at bounding box center [281, 48] width 68 height 6
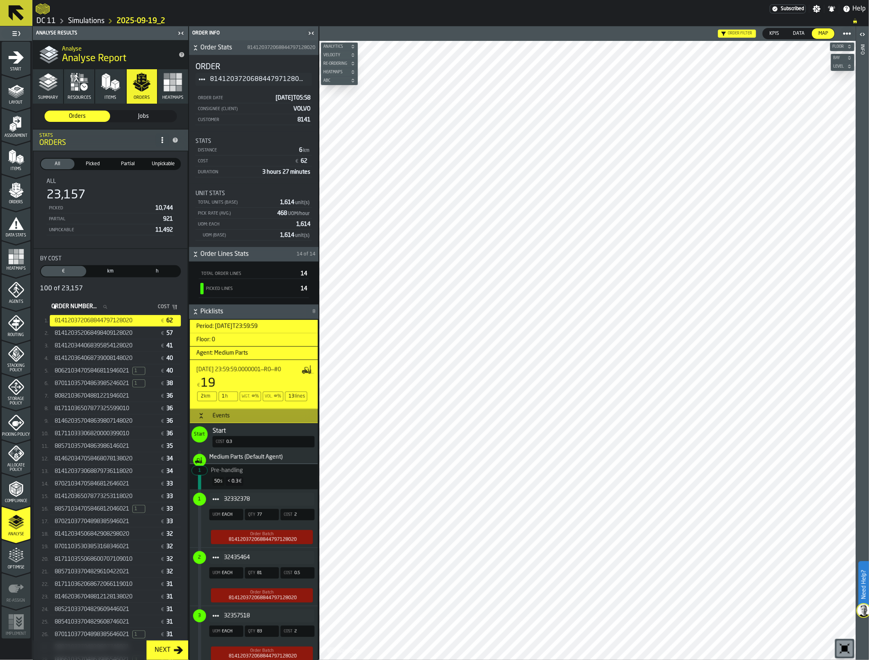
click at [267, 51] on h6 "Order Stats 814120372068844797128020" at bounding box center [254, 48] width 126 height 10
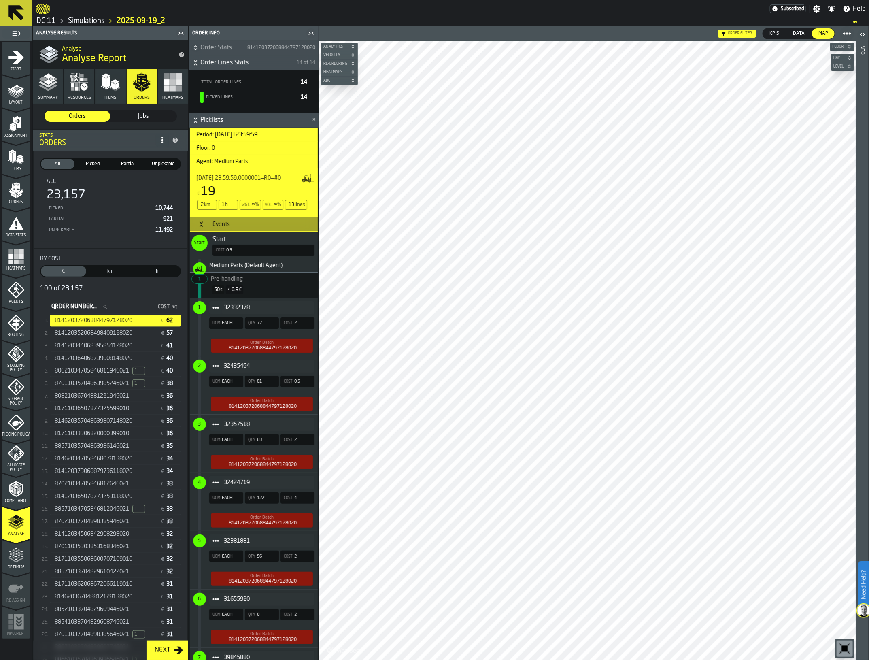
click at [267, 51] on h6 "Order Stats 814120372068844797128020" at bounding box center [254, 48] width 126 height 10
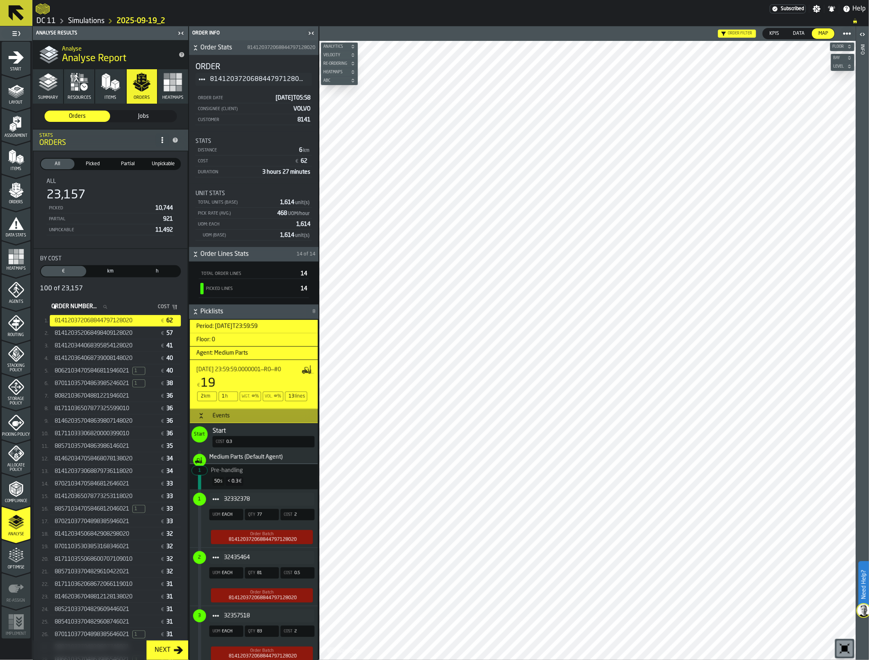
click at [266, 77] on span "814120372068844797128020" at bounding box center [258, 79] width 96 height 10
drag, startPoint x: 315, startPoint y: 79, endPoint x: 303, endPoint y: 80, distance: 11.7
click at [314, 79] on div "Order 814120372068844797128020 Order Date [DATE]T05:58 Consignee (Client) VOLVO…" at bounding box center [254, 93] width 130 height 77
click at [296, 81] on span "814120372068844797128020" at bounding box center [258, 79] width 96 height 10
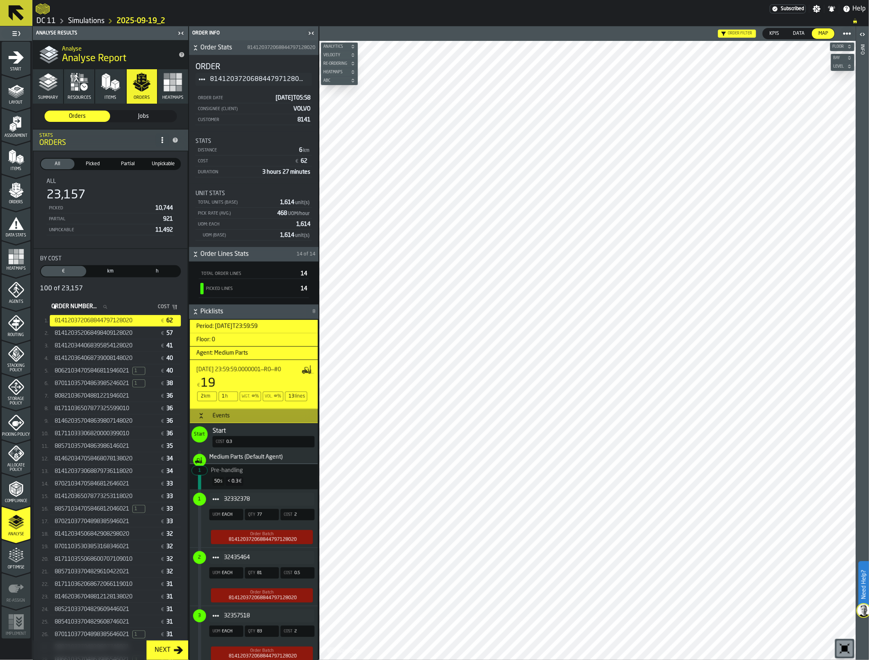
click at [296, 81] on span "814120372068844797128020" at bounding box center [258, 79] width 96 height 10
click at [310, 30] on icon "button-toggle-Close me" at bounding box center [311, 33] width 10 height 10
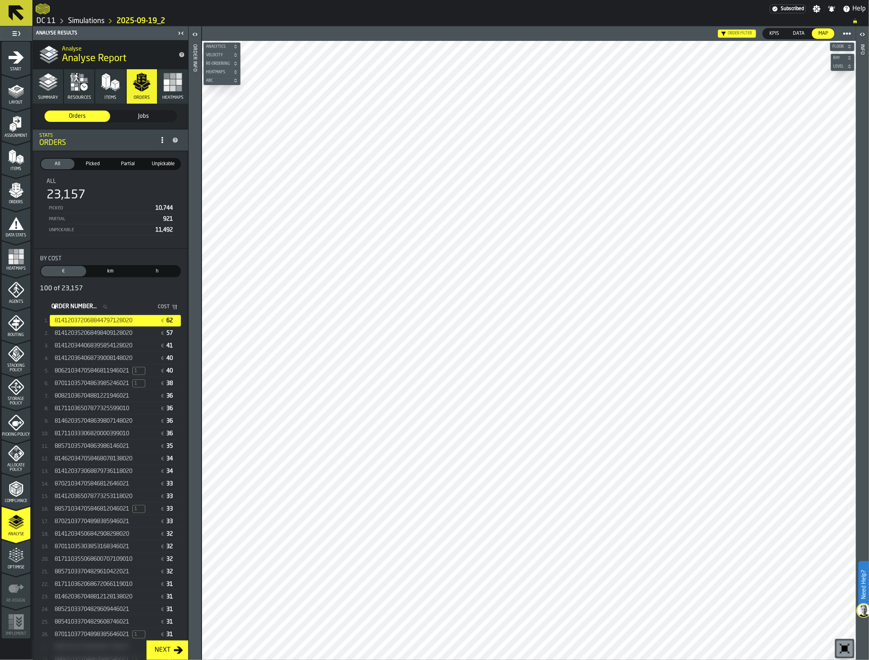
click at [848, 643] on icon "button-toolbar-undefined" at bounding box center [844, 648] width 13 height 13
click at [116, 337] on div "814120352068498409128020 € 57" at bounding box center [115, 334] width 131 height 12
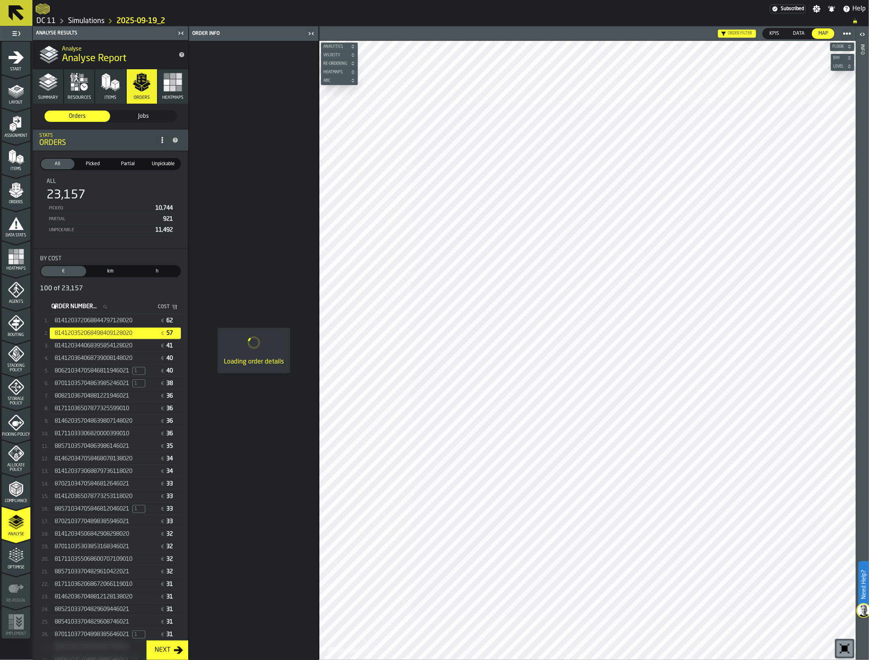
click at [120, 322] on span "814120372068844797128020" at bounding box center [94, 320] width 78 height 6
click at [314, 32] on icon "button-toggle-Close me" at bounding box center [311, 34] width 10 height 10
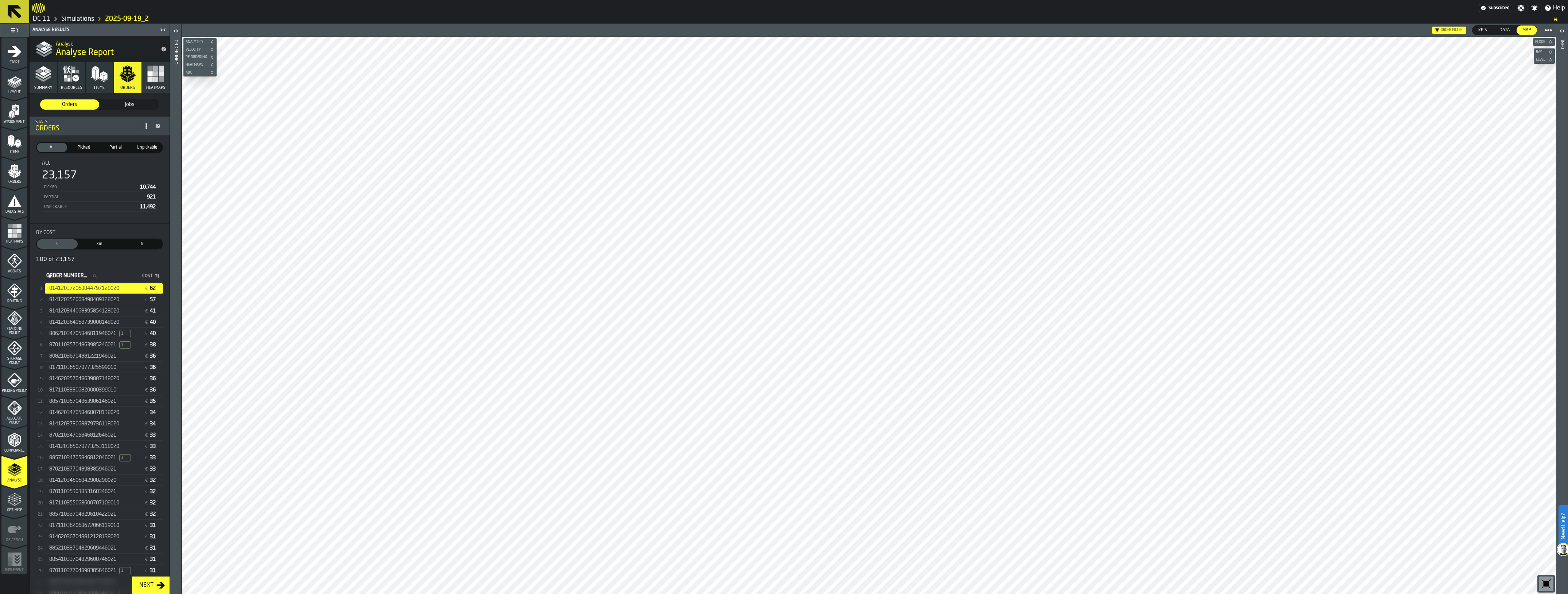
click at [1550, 590] on div "button-toolbar-undefined" at bounding box center [1545, 584] width 14 height 14
click at [154, 76] on rect "button" at bounding box center [156, 74] width 5 height 5
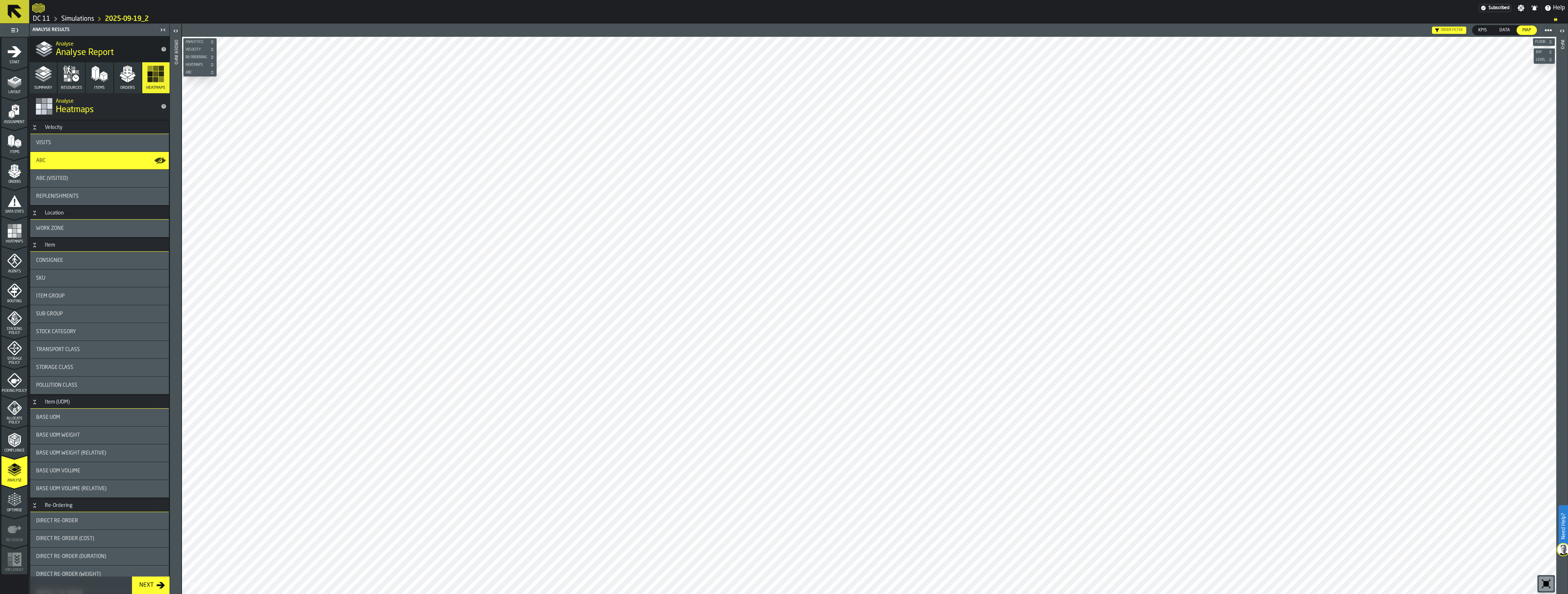
click at [60, 158] on div "ABC" at bounding box center [99, 160] width 127 height 5
click at [66, 176] on span "ABC (Visited)" at bounding box center [51, 178] width 32 height 5
click at [66, 158] on div "ABC" at bounding box center [99, 160] width 127 height 5
click at [23, 442] on div "Compliance" at bounding box center [14, 443] width 26 height 20
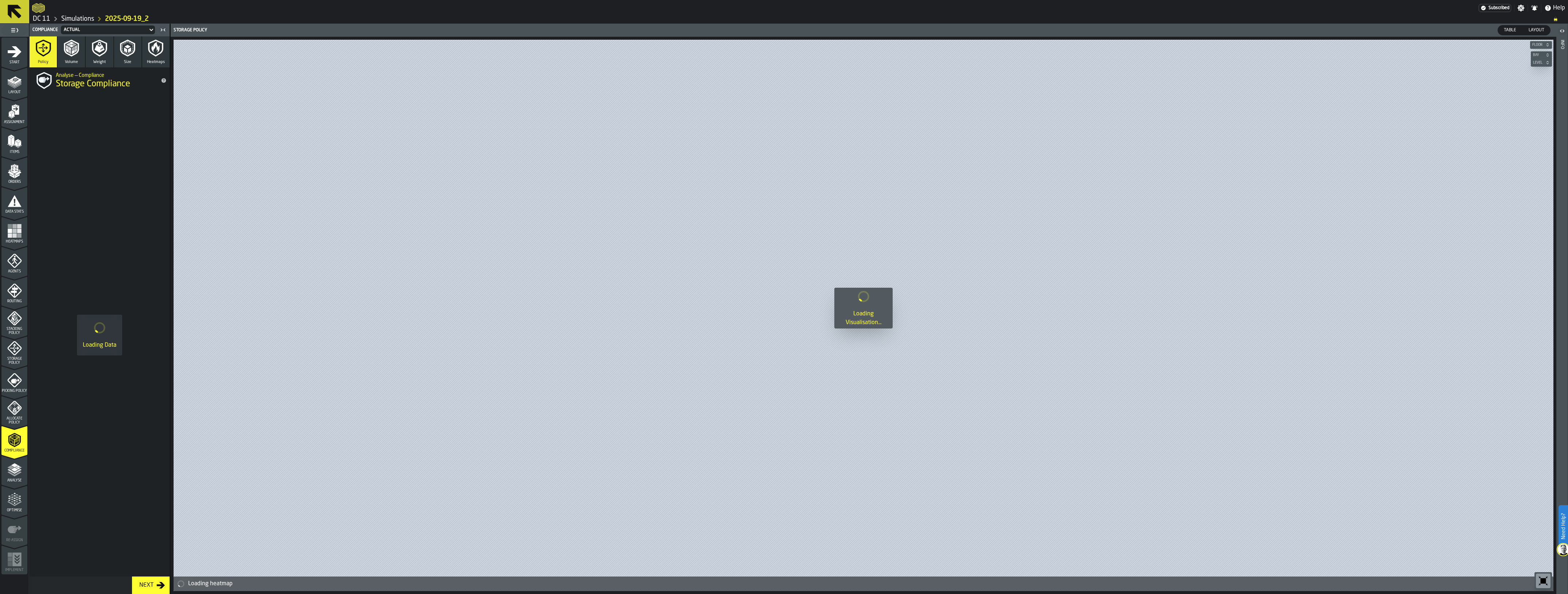
click at [9, 472] on polyline "menu Analyse" at bounding box center [14, 474] width 14 height 5
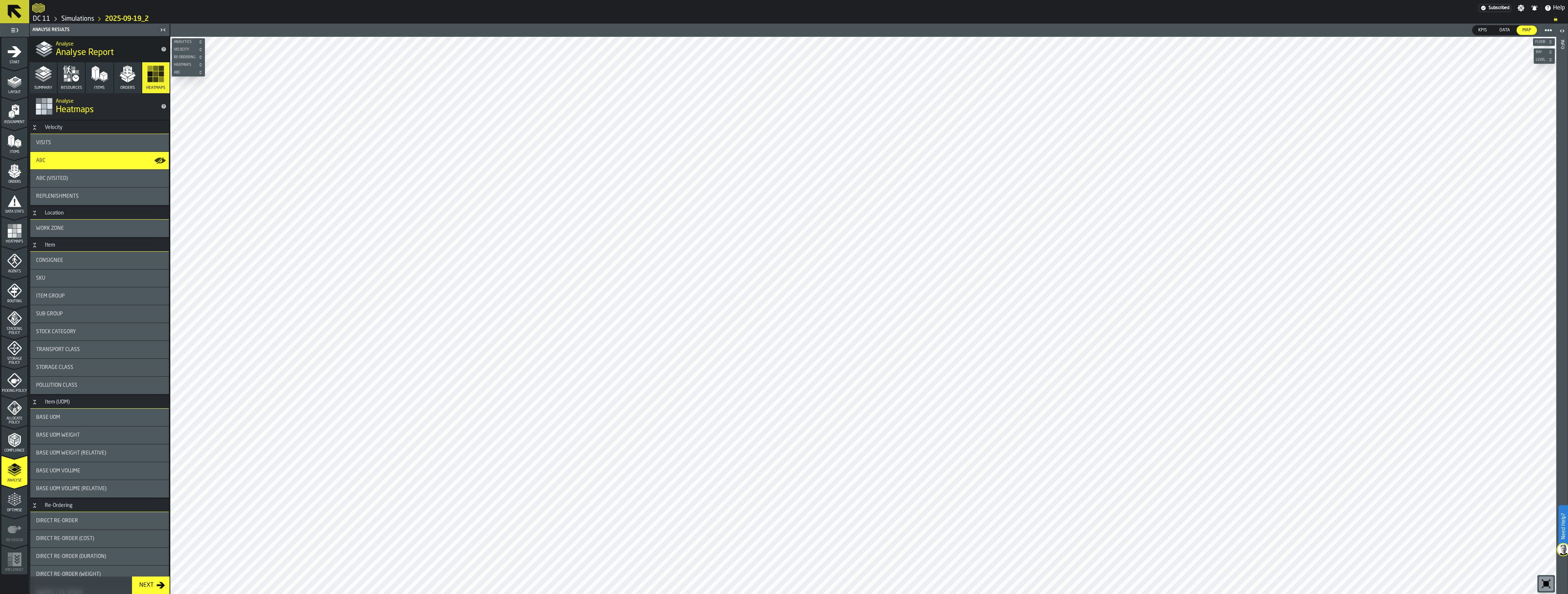
click at [126, 85] on button "Orders" at bounding box center [128, 77] width 27 height 31
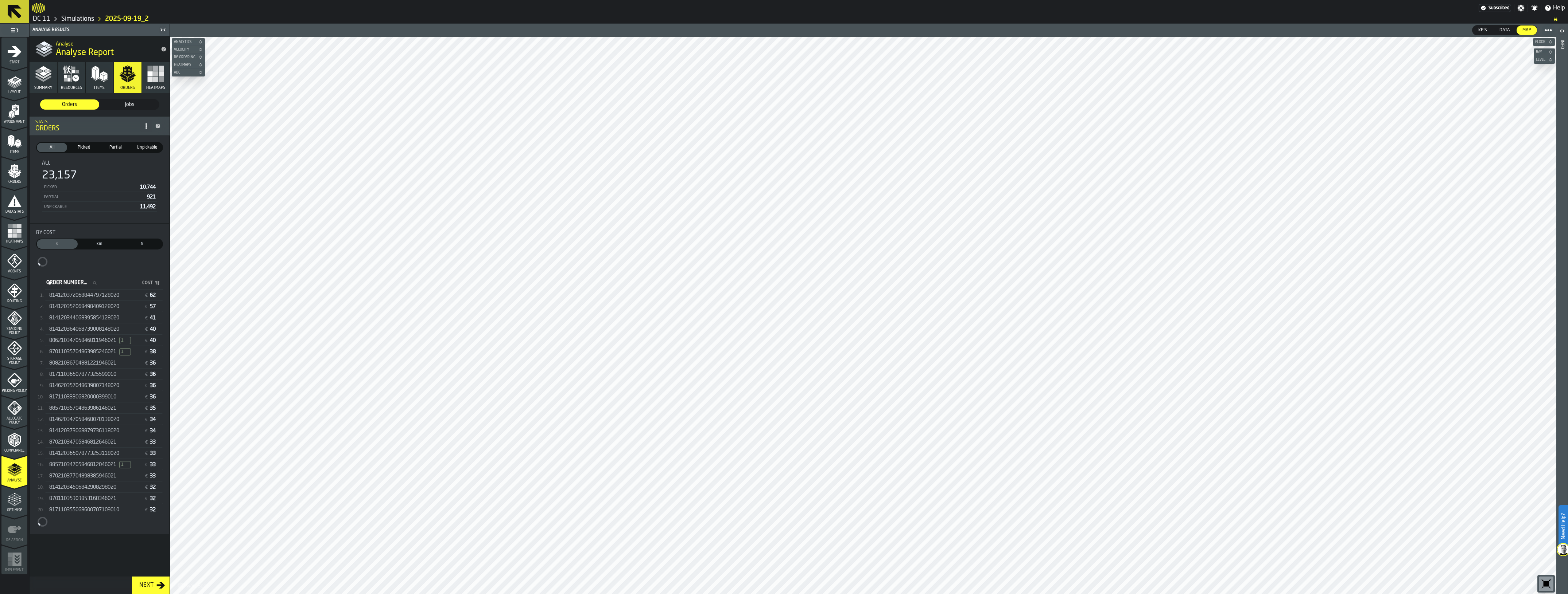
click at [103, 292] on span "814120372068844797128020" at bounding box center [85, 295] width 70 height 5
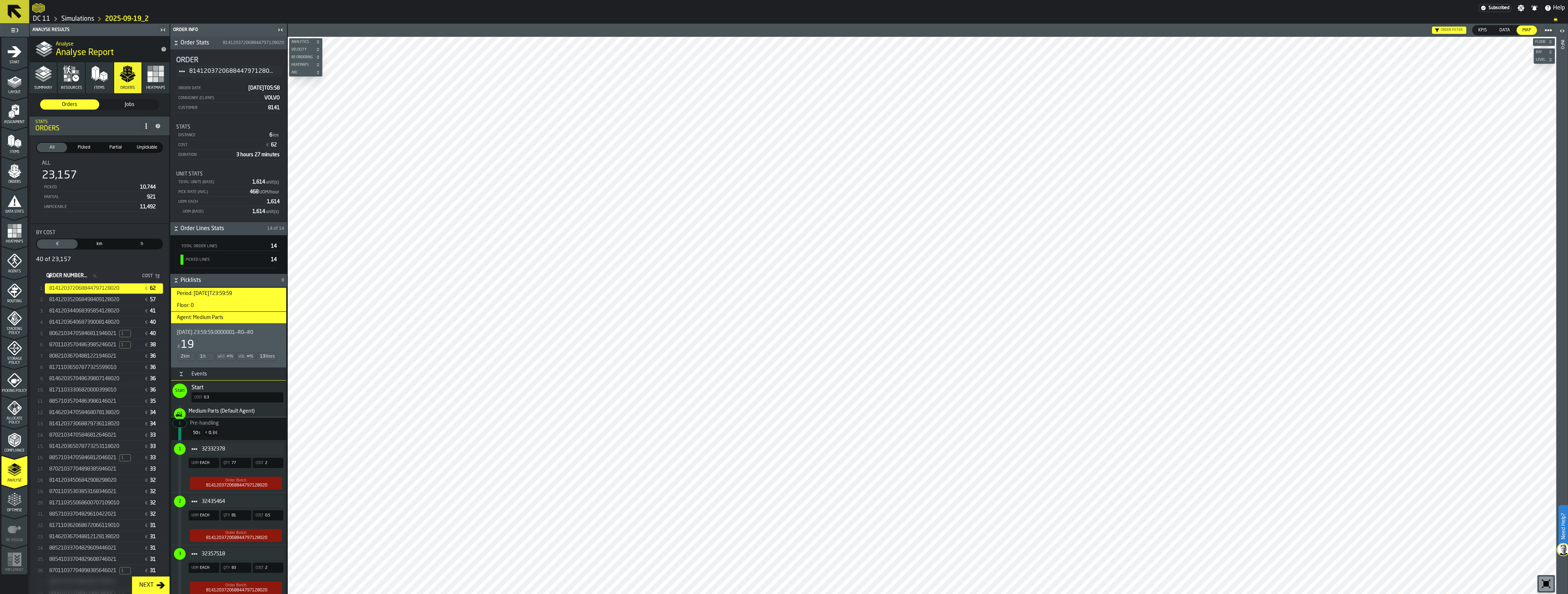
click at [96, 302] on div "814120352068498409128020 € 57" at bounding box center [104, 301] width 118 height 11
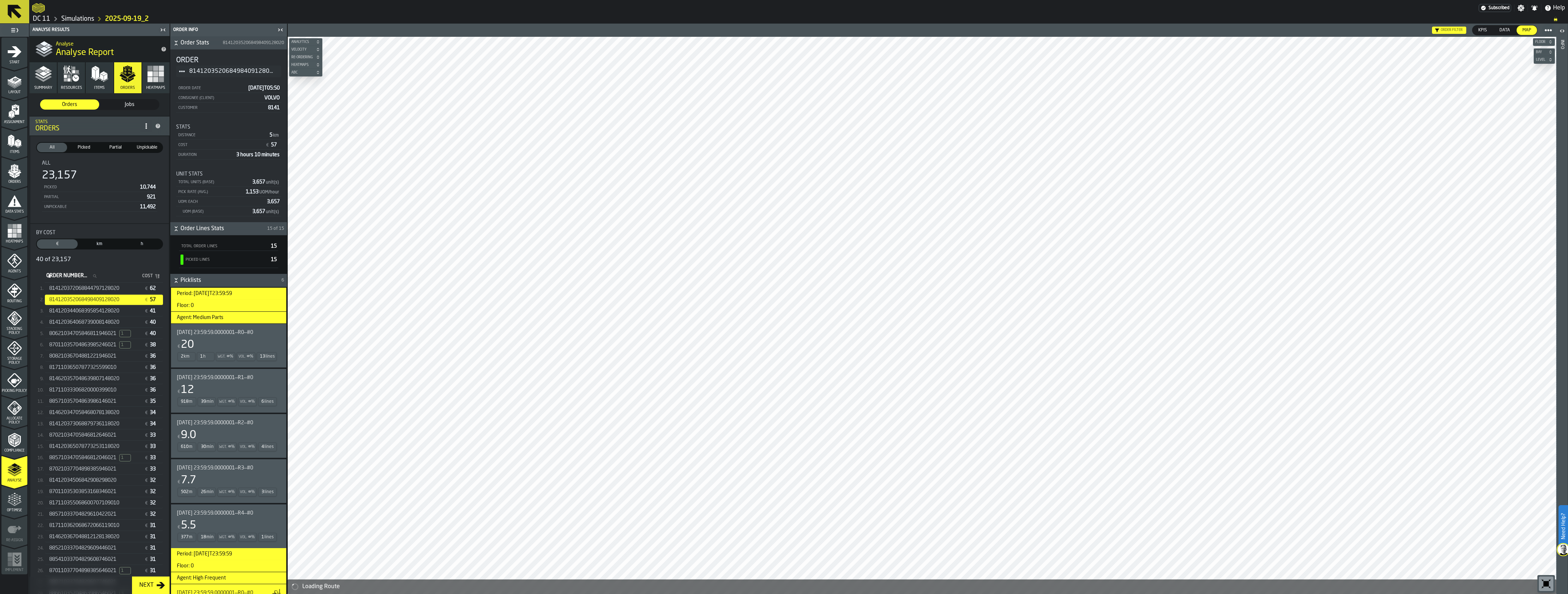
click at [215, 335] on span "[DATE] 23:59:59.0000001—R0—#0" at bounding box center [214, 332] width 77 height 5
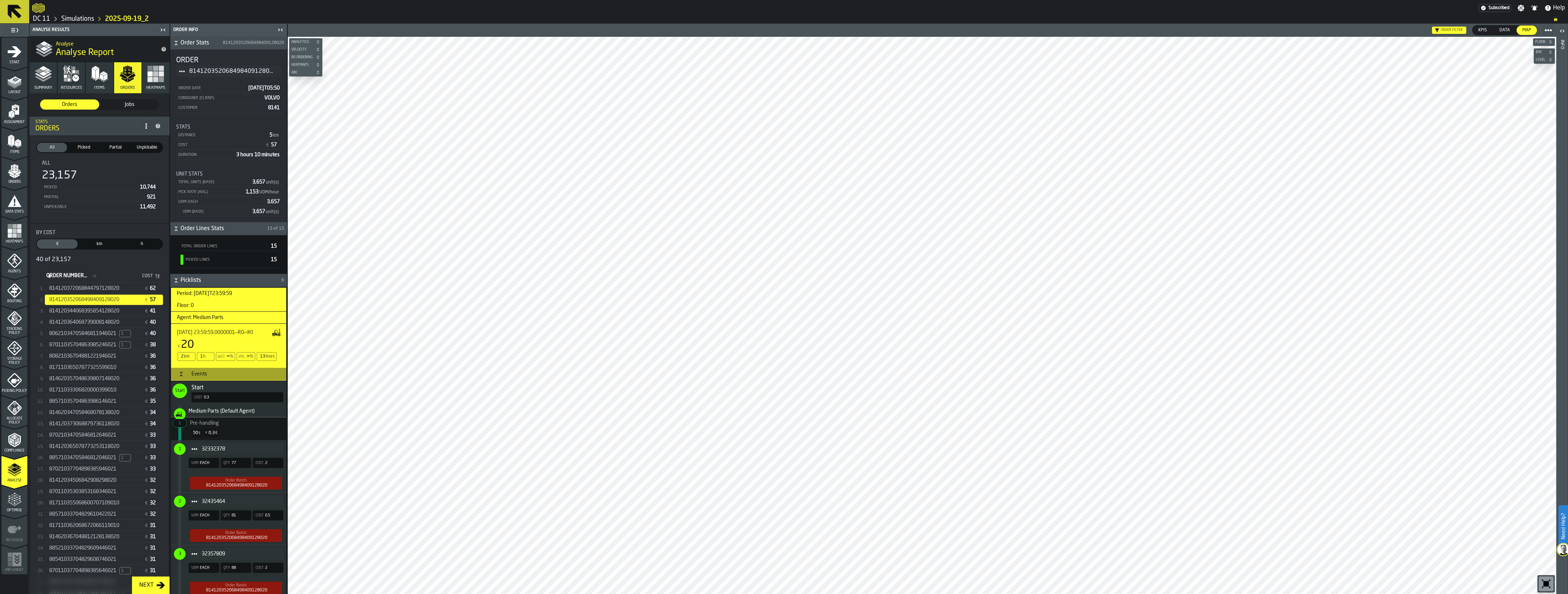
click at [205, 287] on button "Picklists 6" at bounding box center [229, 280] width 117 height 14
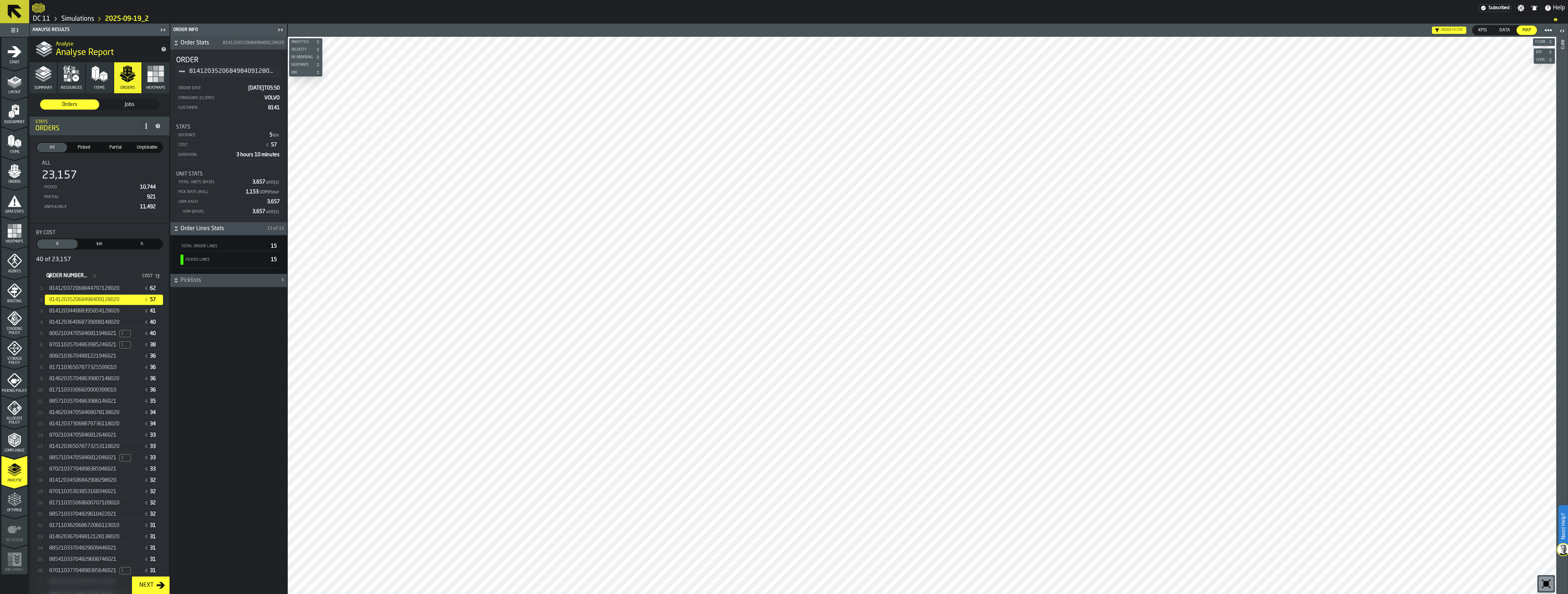
click at [203, 287] on button "Picklists 6" at bounding box center [229, 280] width 117 height 14
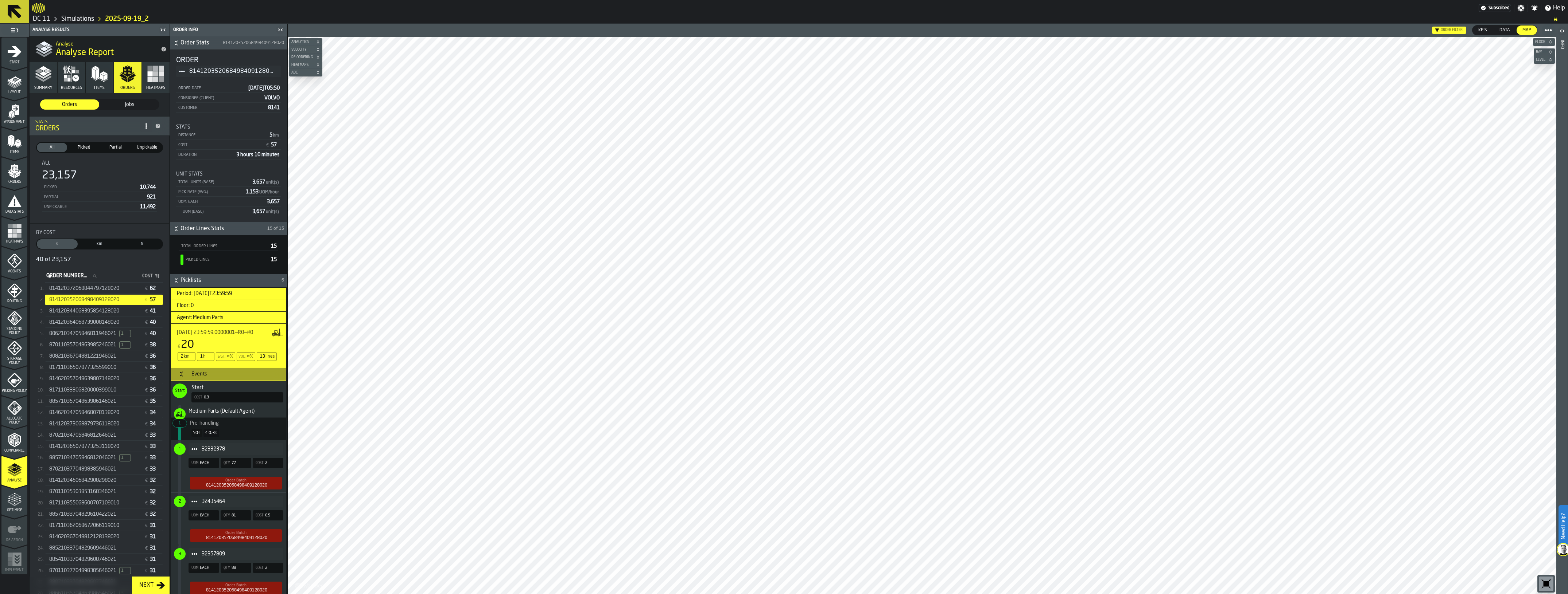
click at [212, 300] on h3 "Period: [DATE]T23:59:59" at bounding box center [229, 293] width 115 height 12
click at [203, 381] on h3 "Events" at bounding box center [229, 374] width 115 height 14
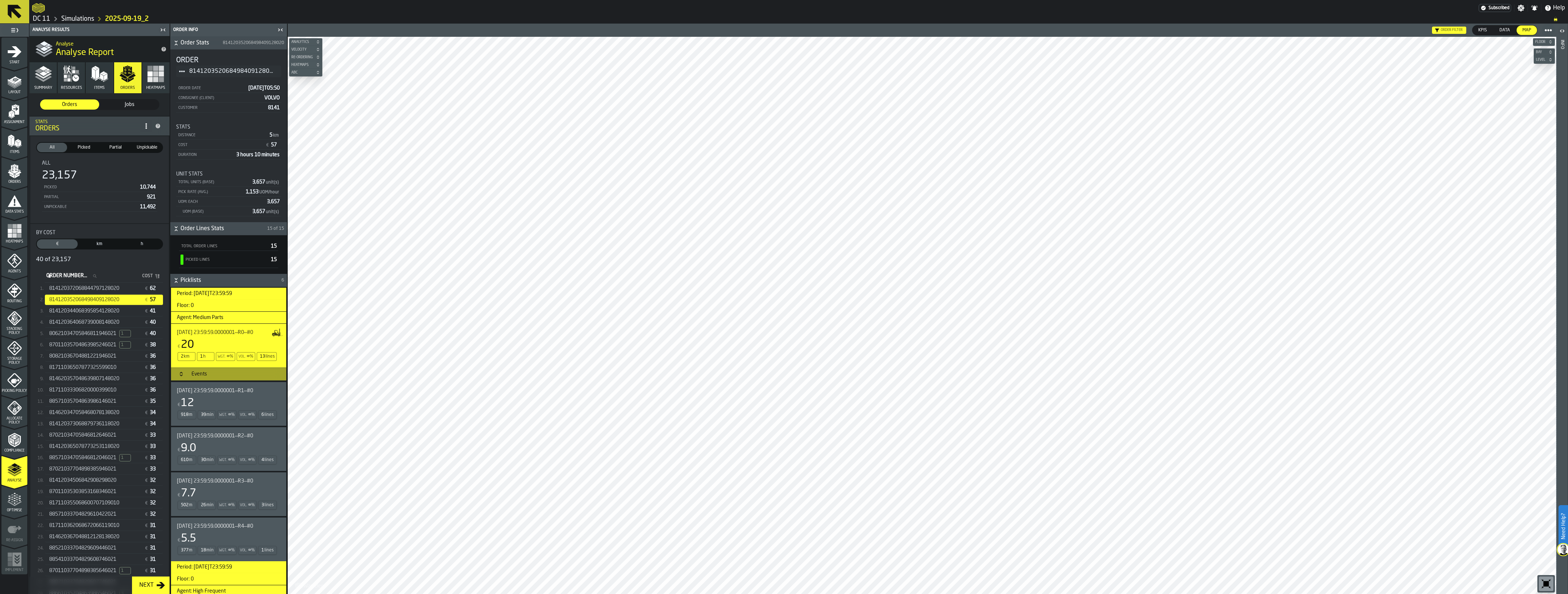
scroll to position [283, 0]
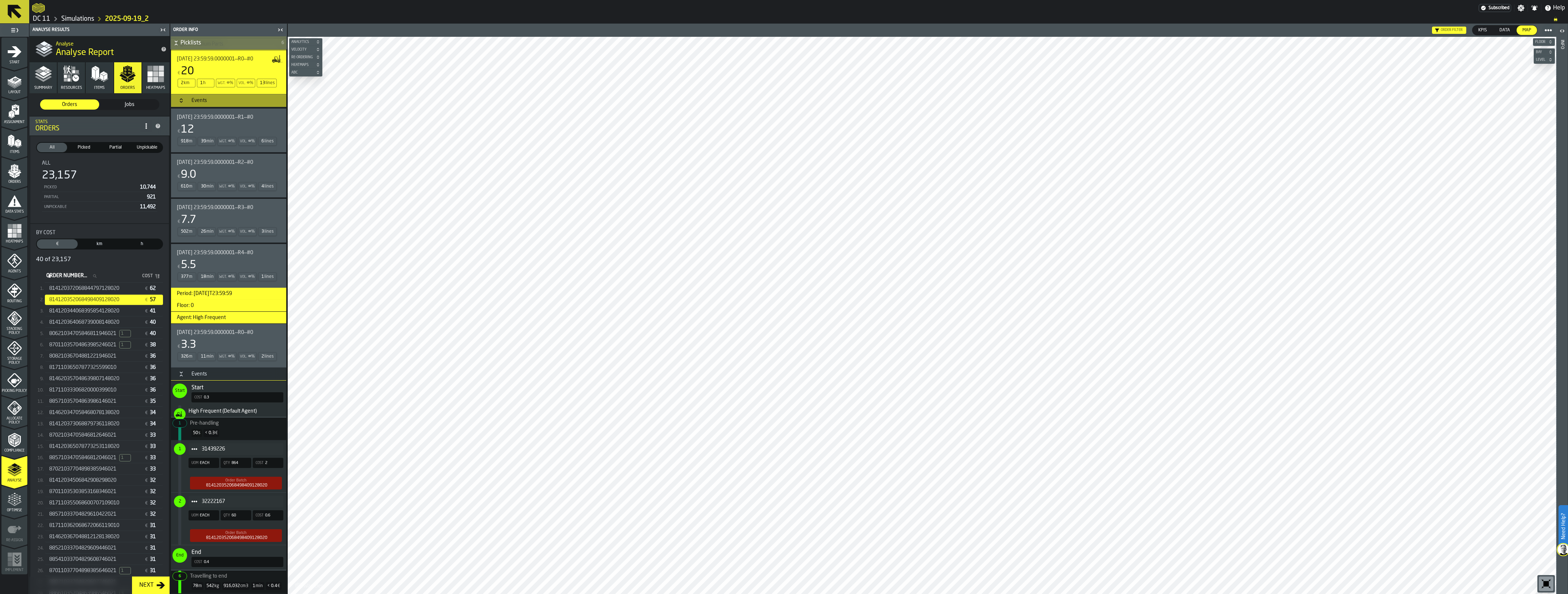
click at [203, 372] on div "Events" at bounding box center [199, 374] width 24 height 5
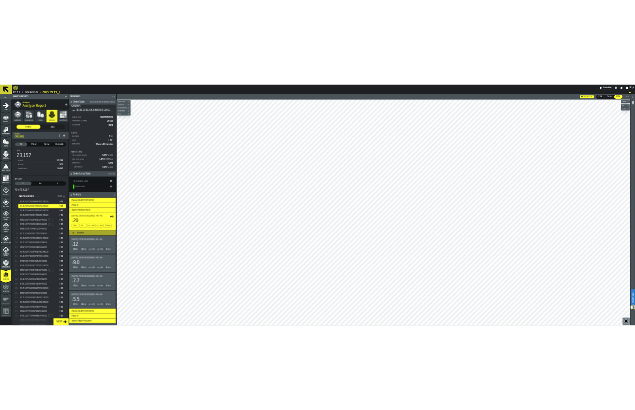
scroll to position [0, 0]
